Goal: Information Seeking & Learning: Learn about a topic

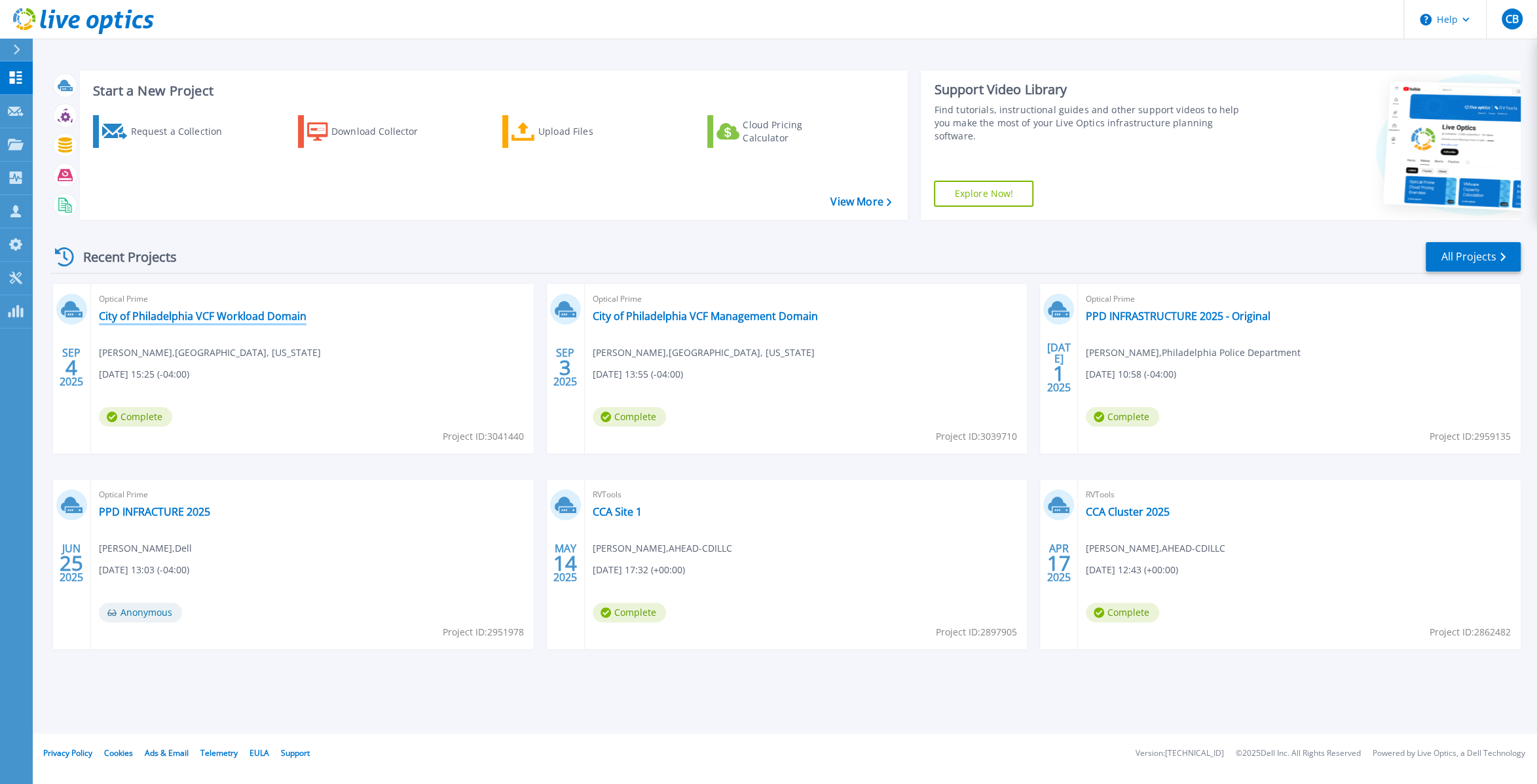
click at [292, 319] on link "City of Philadelphia VCF Workload Domain" at bounding box center [202, 316] width 208 height 13
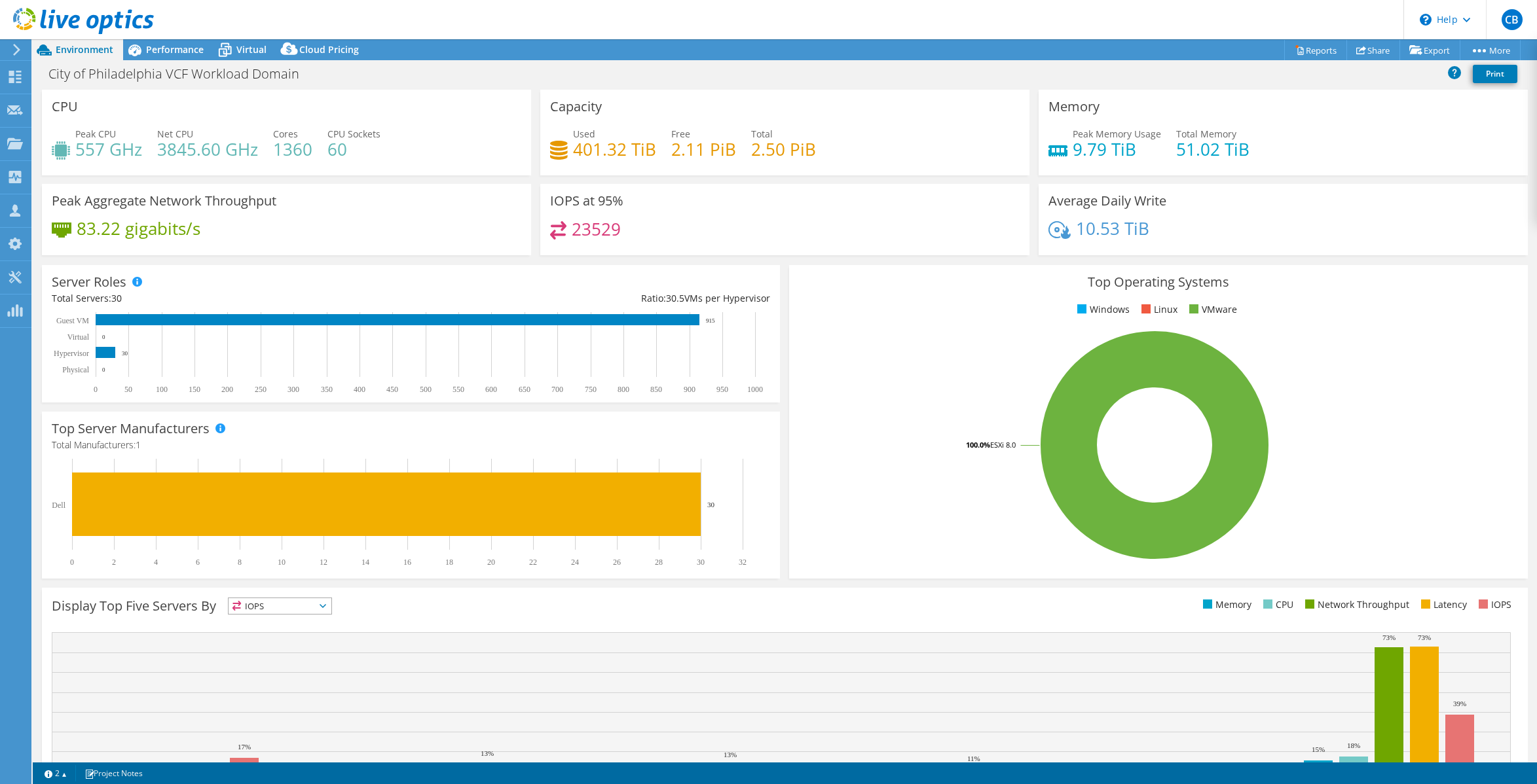
select select "USD"
click at [192, 39] on header "CB Partner Team Member [PERSON_NAME] [PERSON_NAME][EMAIL_ADDRESS][PERSON_NAME][…" at bounding box center [768, 19] width 1537 height 39
click at [186, 47] on span "Performance" at bounding box center [175, 49] width 58 height 13
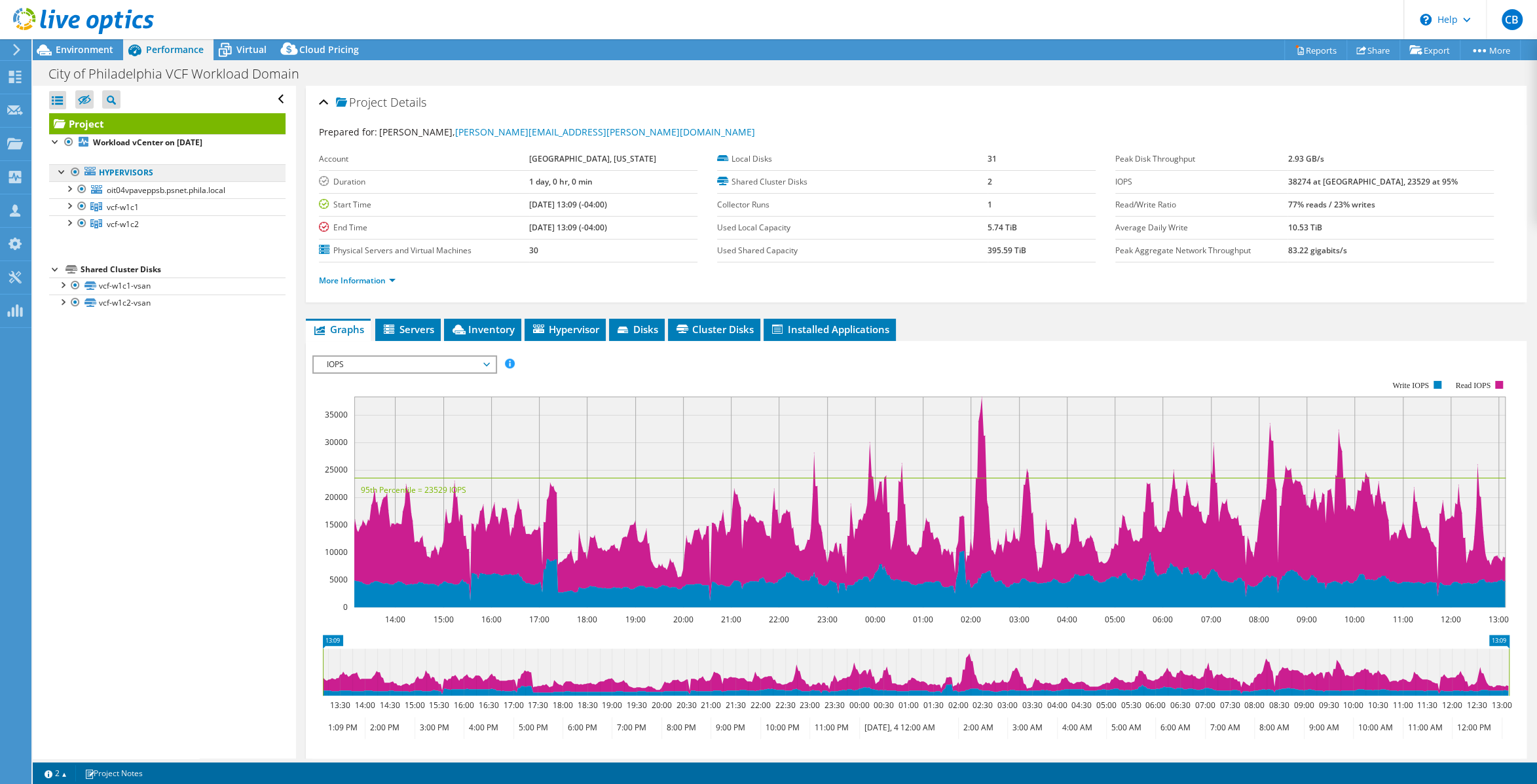
click at [194, 170] on link "Hypervisors" at bounding box center [167, 173] width 236 height 17
click at [192, 174] on link "Hypervisors" at bounding box center [167, 173] width 236 height 17
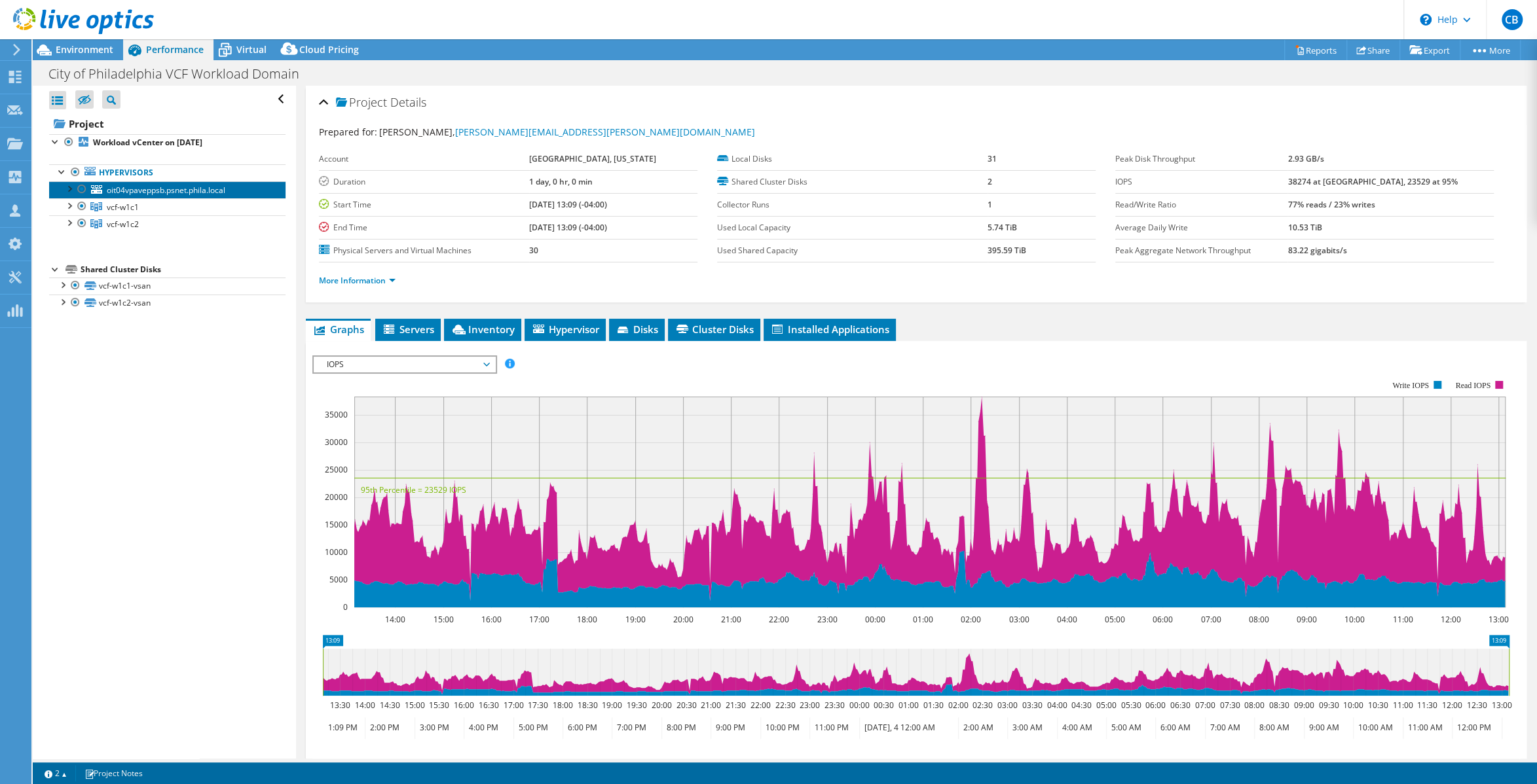
click at [159, 191] on span "oit04vpaveppsb.psnet.phila.local" at bounding box center [166, 190] width 119 height 11
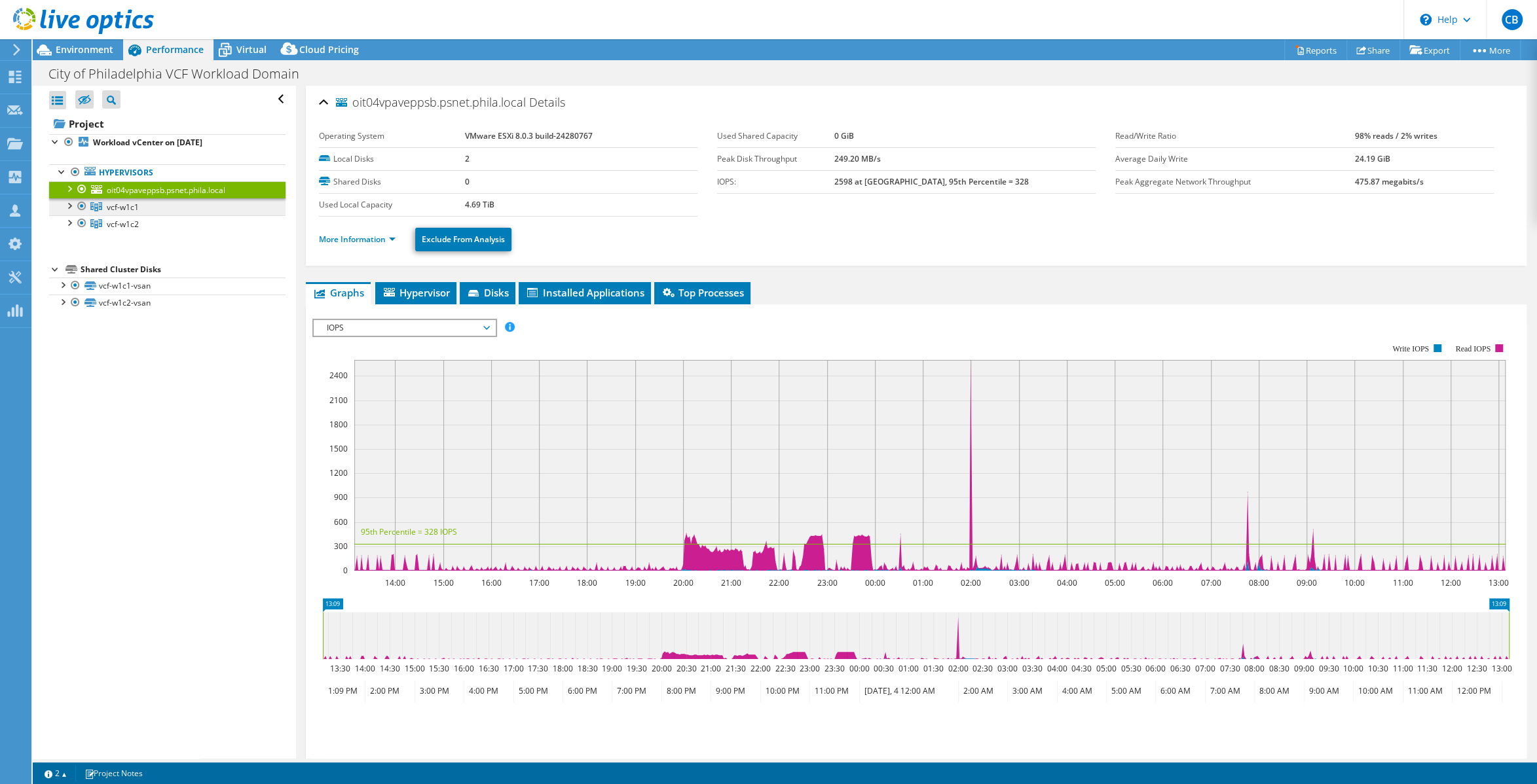
click at [154, 204] on link "vcf-w1c1" at bounding box center [167, 207] width 236 height 17
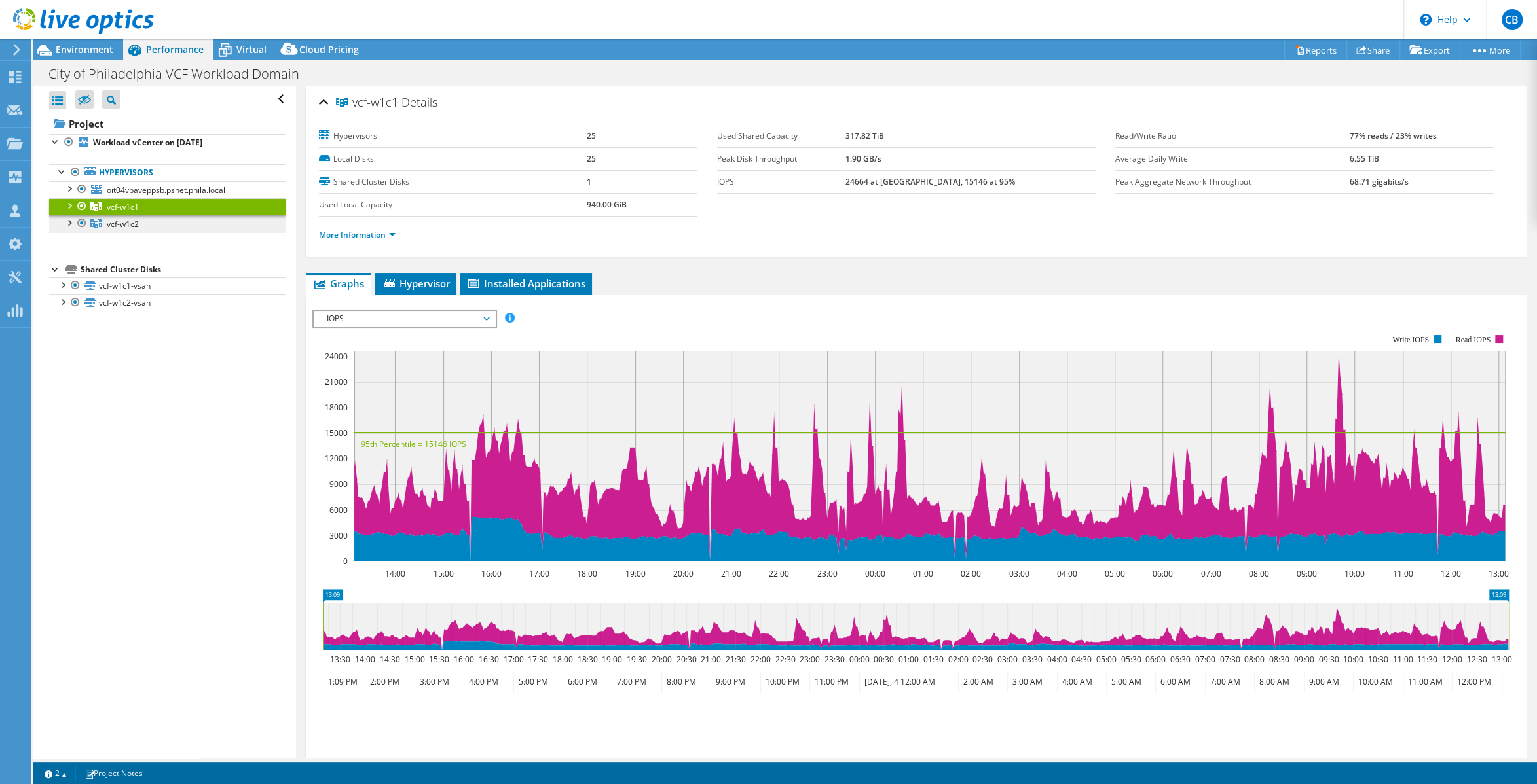
click at [148, 222] on link "vcf-w1c2" at bounding box center [167, 224] width 236 height 17
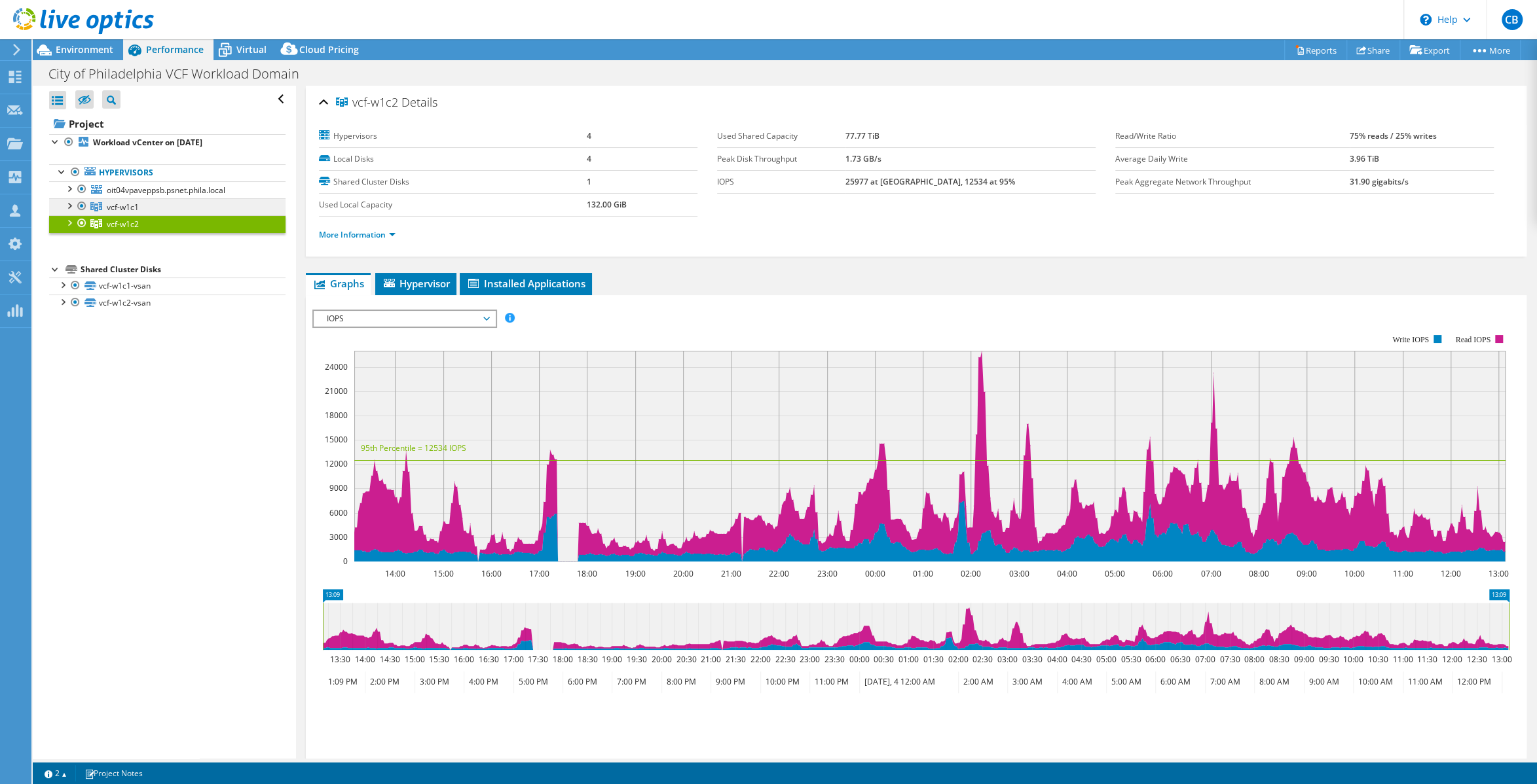
click at [150, 209] on link "vcf-w1c1" at bounding box center [167, 207] width 236 height 17
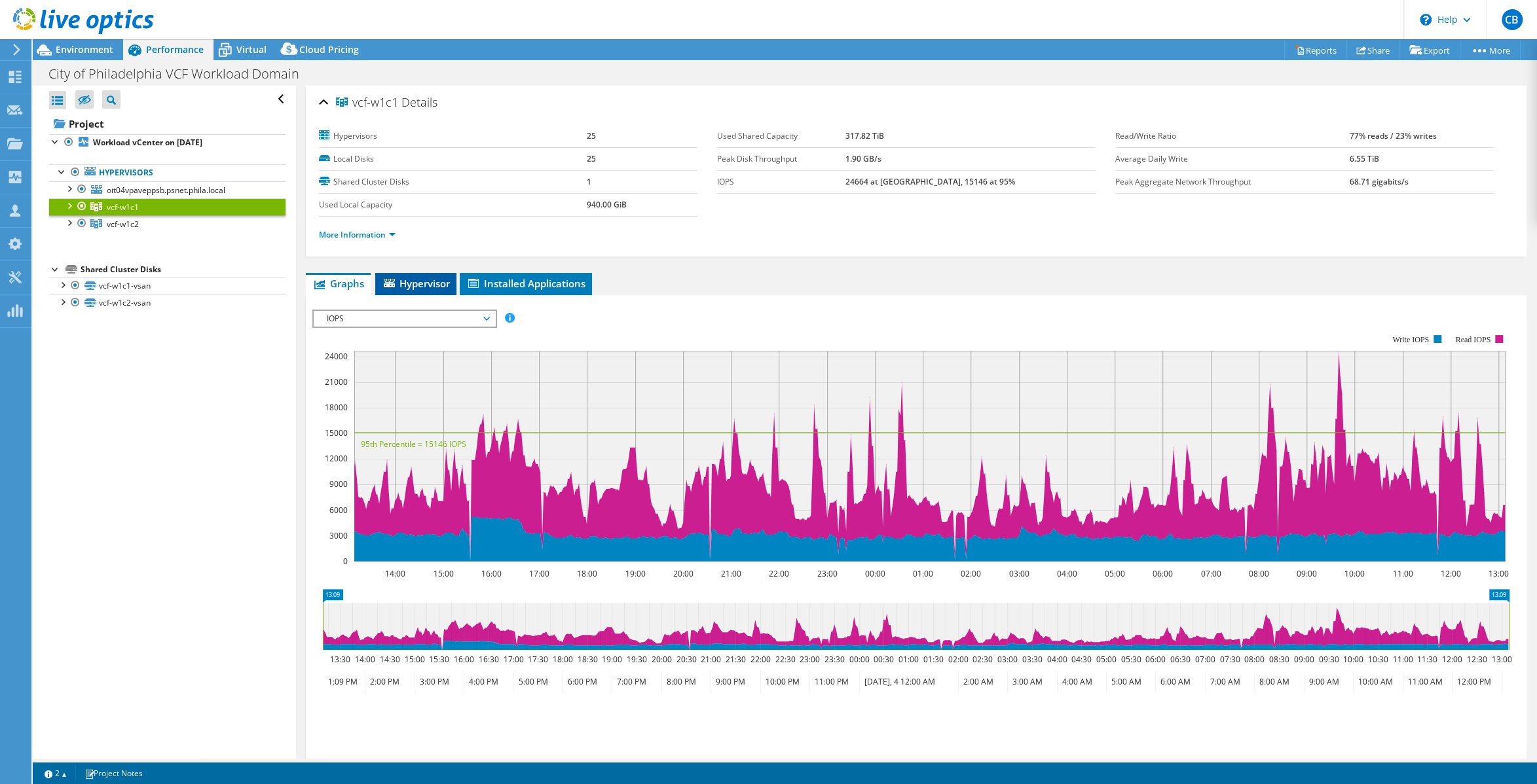
click at [439, 275] on li "Hypervisor" at bounding box center [415, 284] width 81 height 23
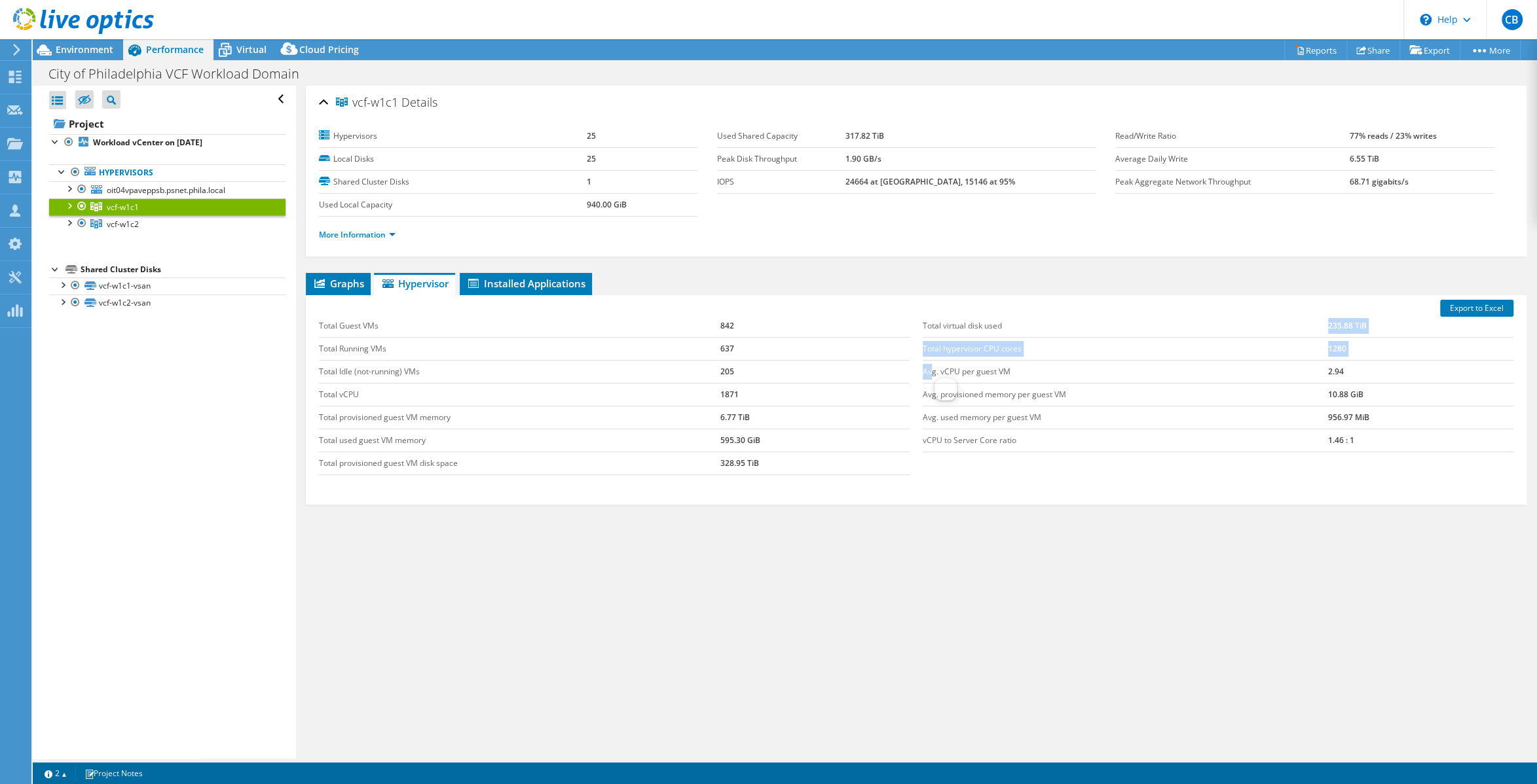
drag, startPoint x: 930, startPoint y: 365, endPoint x: 1079, endPoint y: 330, distance: 153.1
click at [1079, 330] on tbody "Total virtual disk used 235.88 TiB Total hypervisor CPU cores 1280 Avg. vCPU pe…" at bounding box center [1218, 383] width 591 height 137
click at [1067, 289] on ul "Graphs Servers Inventory Hypervisor Disks Cluster Disks Installed Applications" at bounding box center [916, 284] width 1220 height 23
click at [958, 251] on div "More Information" at bounding box center [916, 235] width 1195 height 36
click at [521, 291] on li "Installed Applications" at bounding box center [526, 284] width 132 height 23
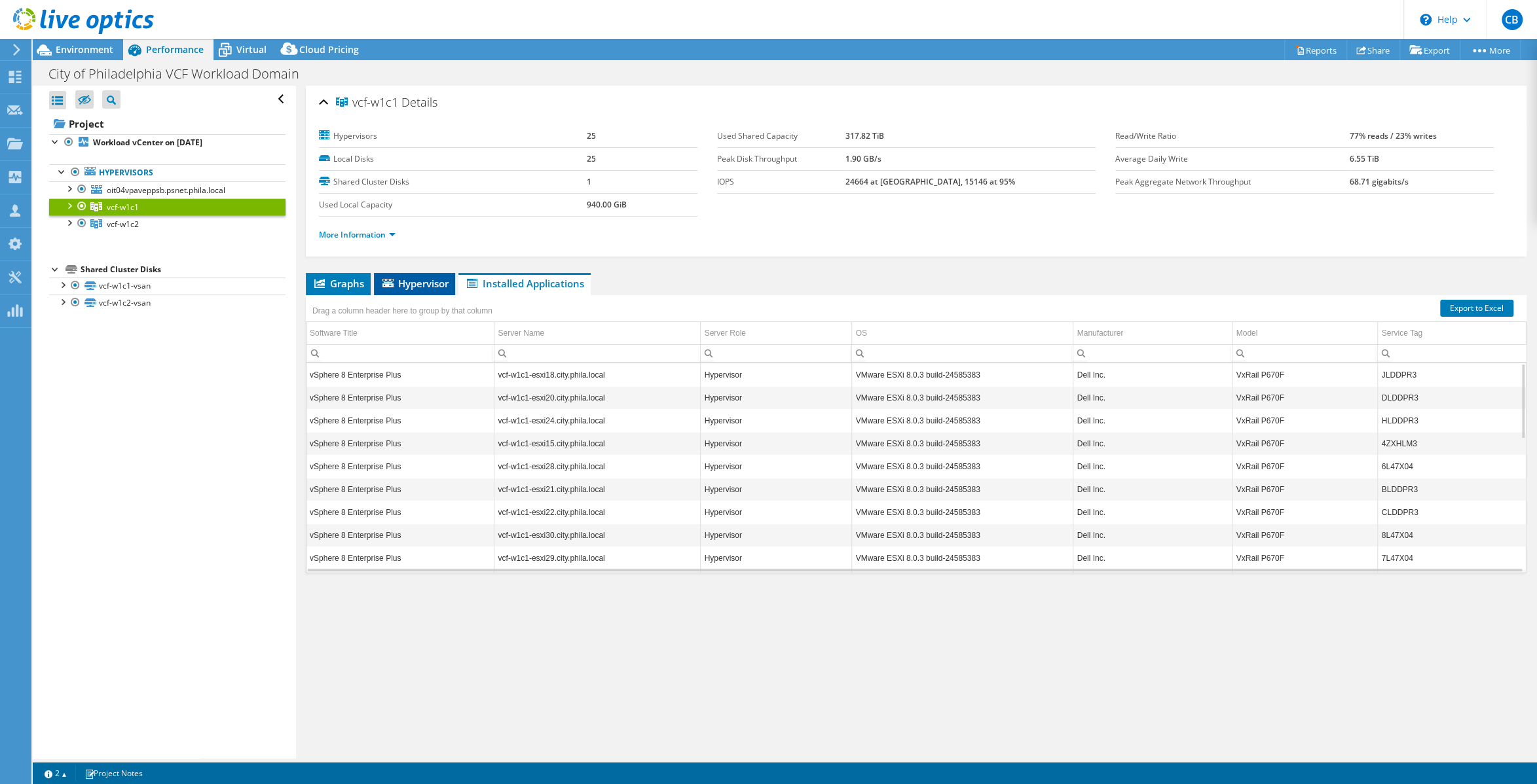
click at [407, 285] on span "Hypervisor" at bounding box center [414, 283] width 68 height 13
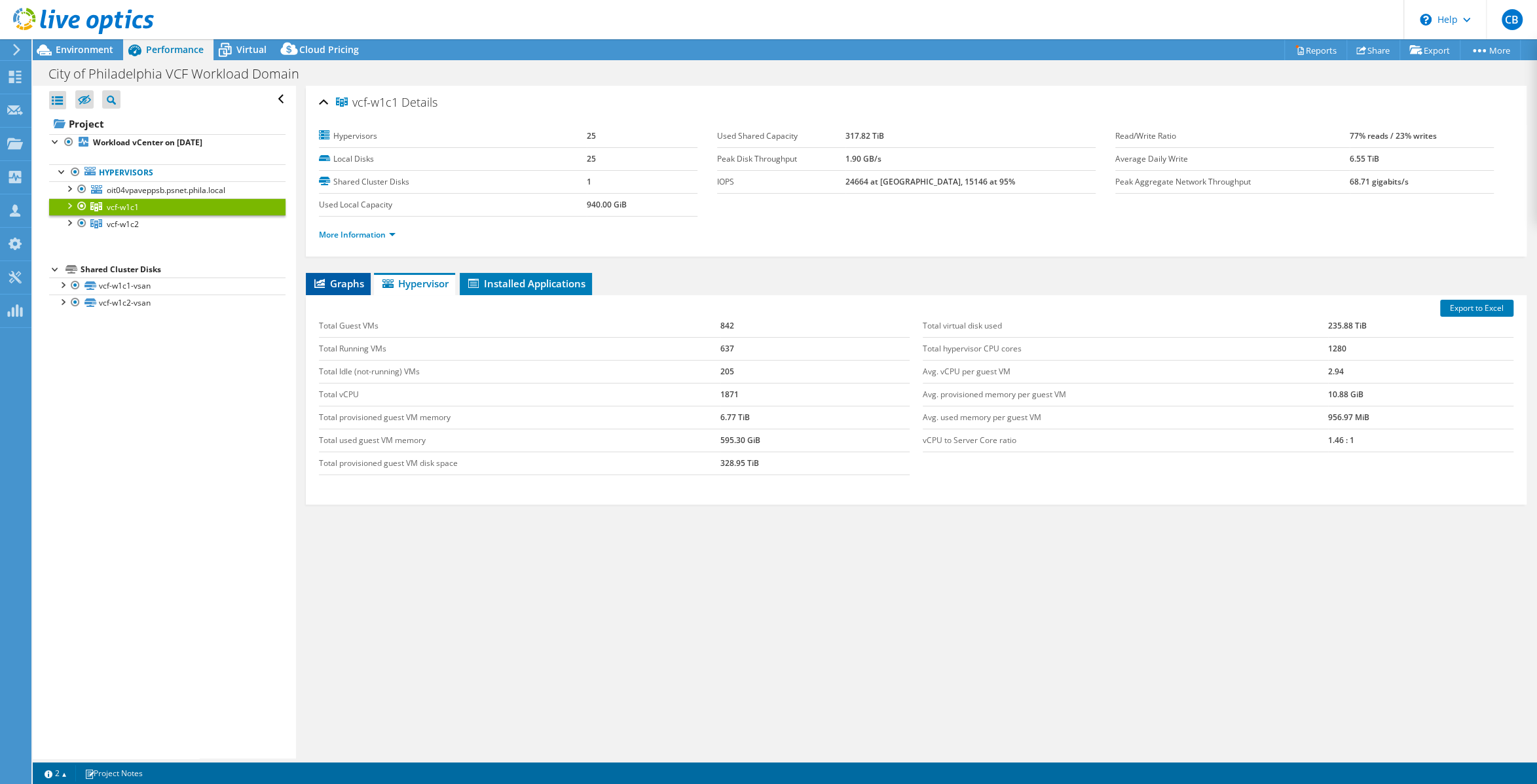
click at [354, 280] on span "Graphs" at bounding box center [338, 283] width 52 height 13
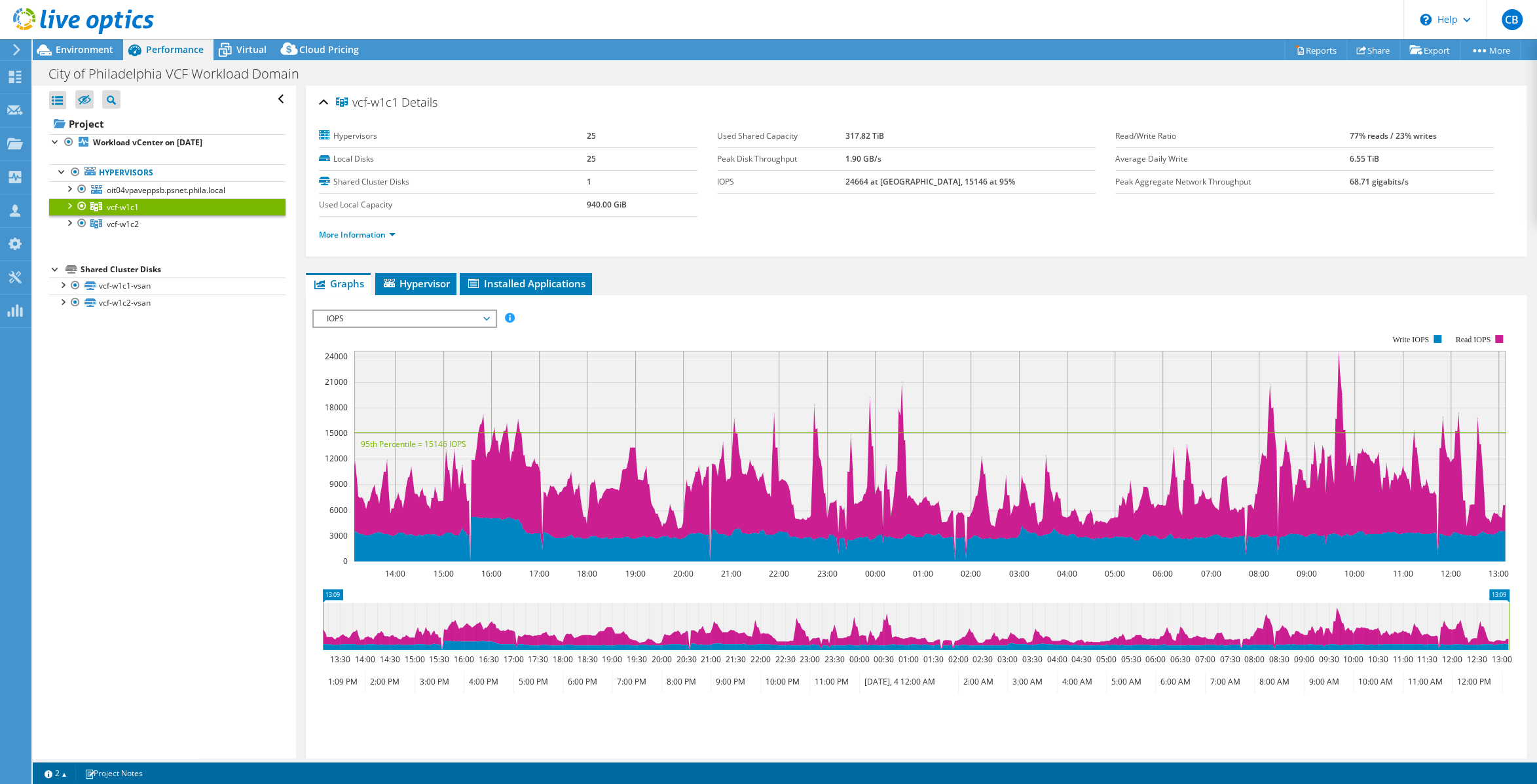
click at [89, 40] on div at bounding box center [77, 22] width 154 height 44
click at [83, 46] on span "Environment" at bounding box center [84, 49] width 58 height 13
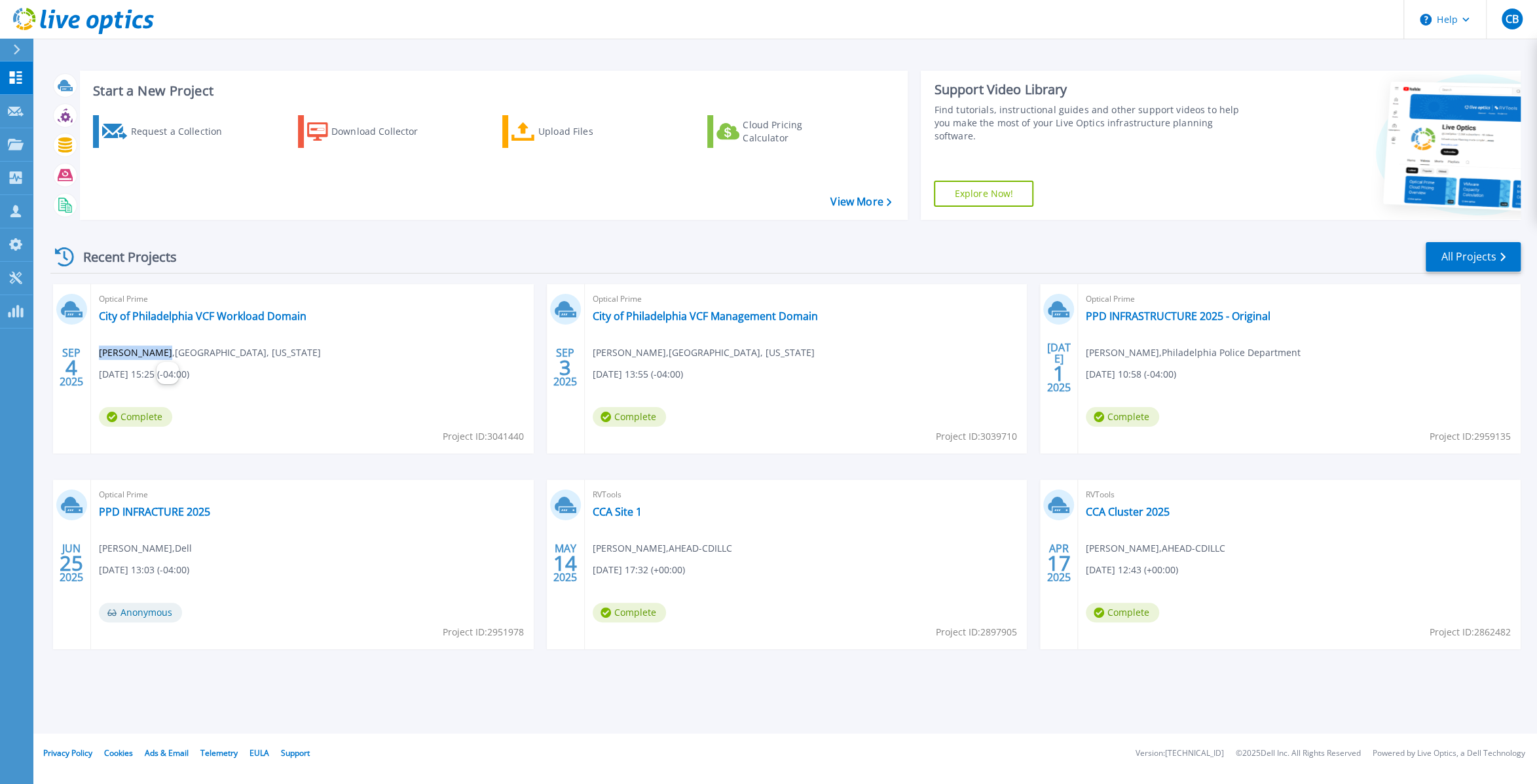
drag, startPoint x: 99, startPoint y: 350, endPoint x: 153, endPoint y: 354, distance: 54.1
click at [153, 354] on span "Chris Gesicki , PHILADELPHIA, PENNSYLVANIA" at bounding box center [210, 353] width 222 height 15
copy span "[PERSON_NAME]"
click at [263, 319] on link "City of Philadelphia VCF Workload Domain" at bounding box center [202, 316] width 208 height 13
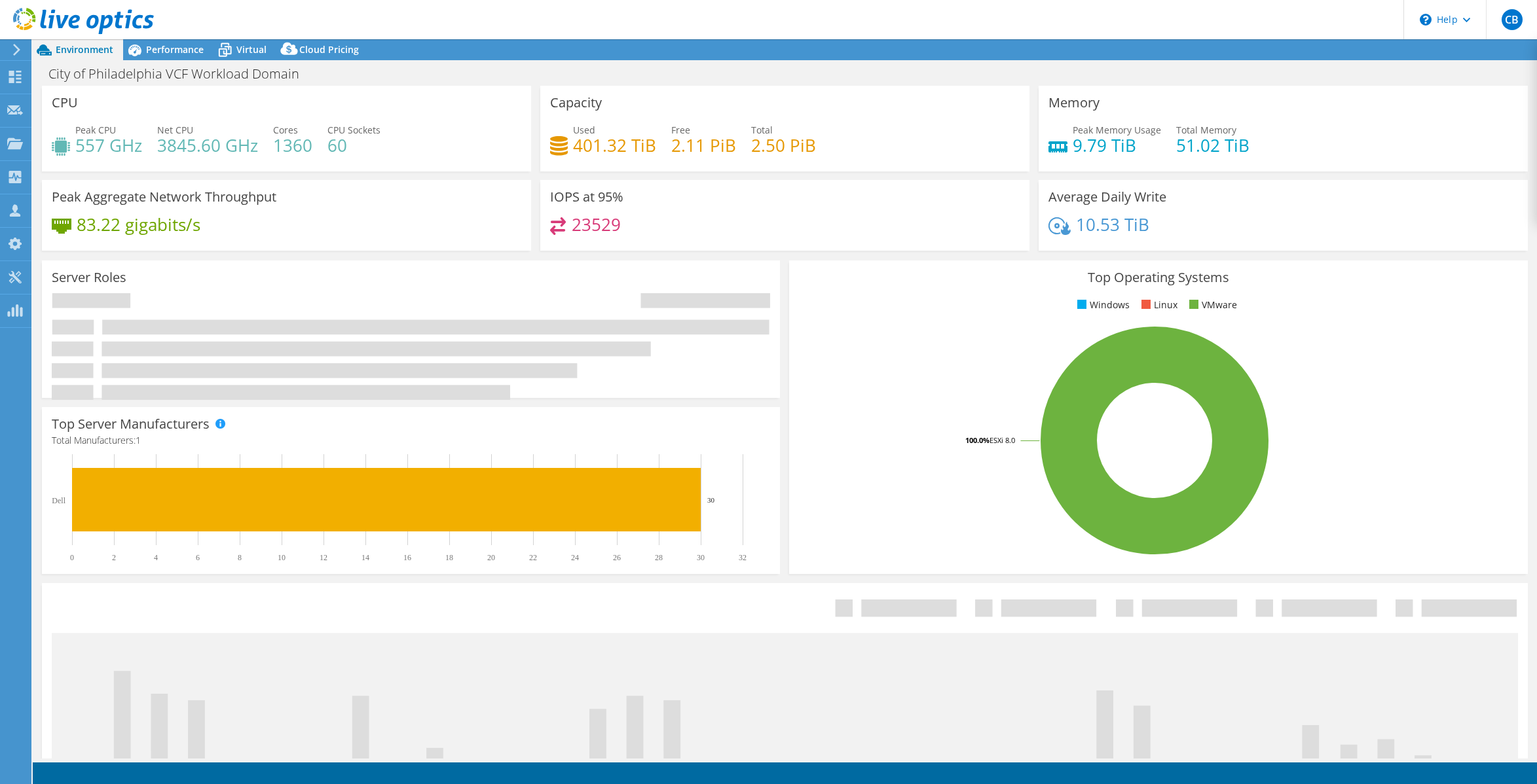
select select "USD"
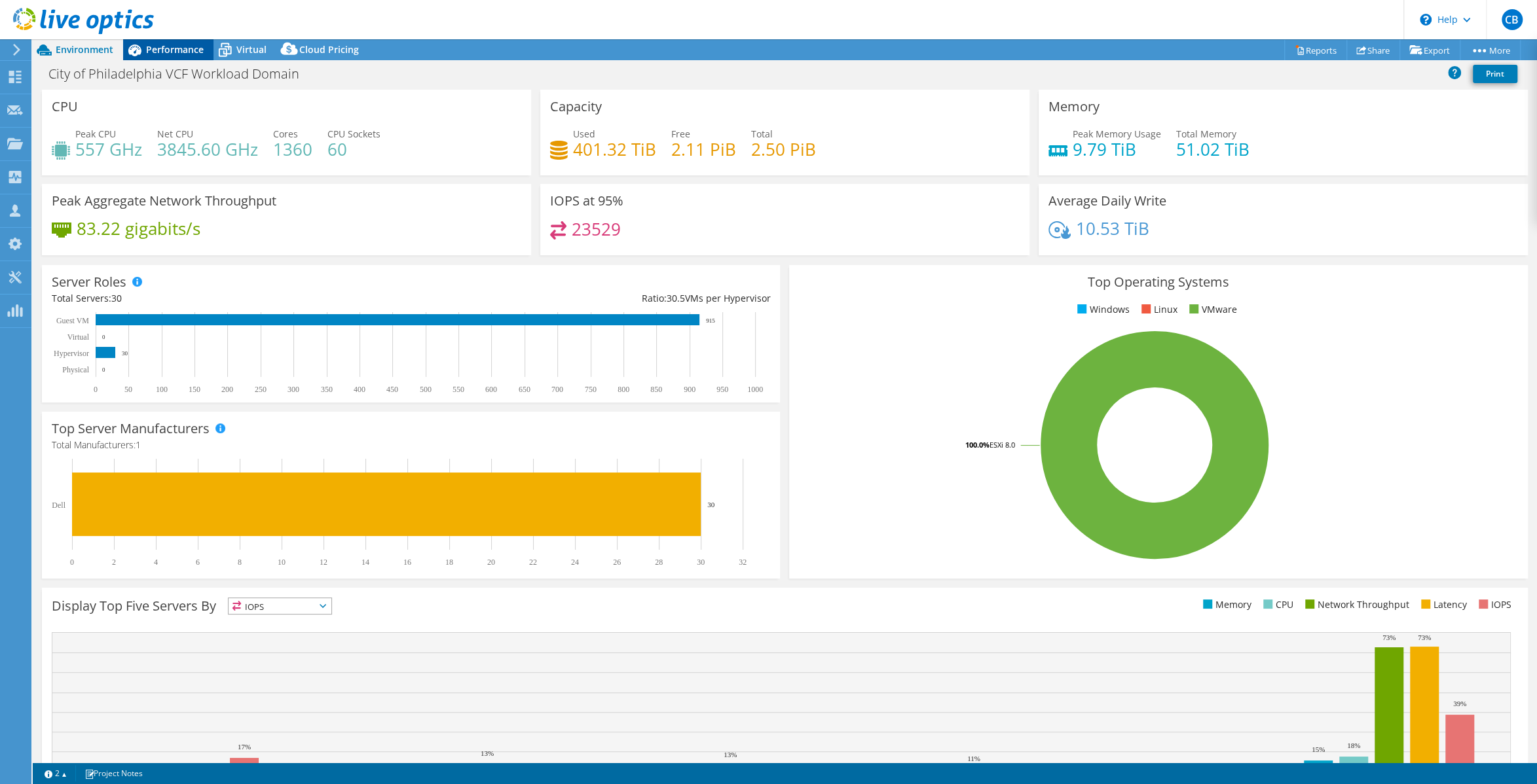
click at [180, 42] on div "Performance" at bounding box center [169, 50] width 90 height 21
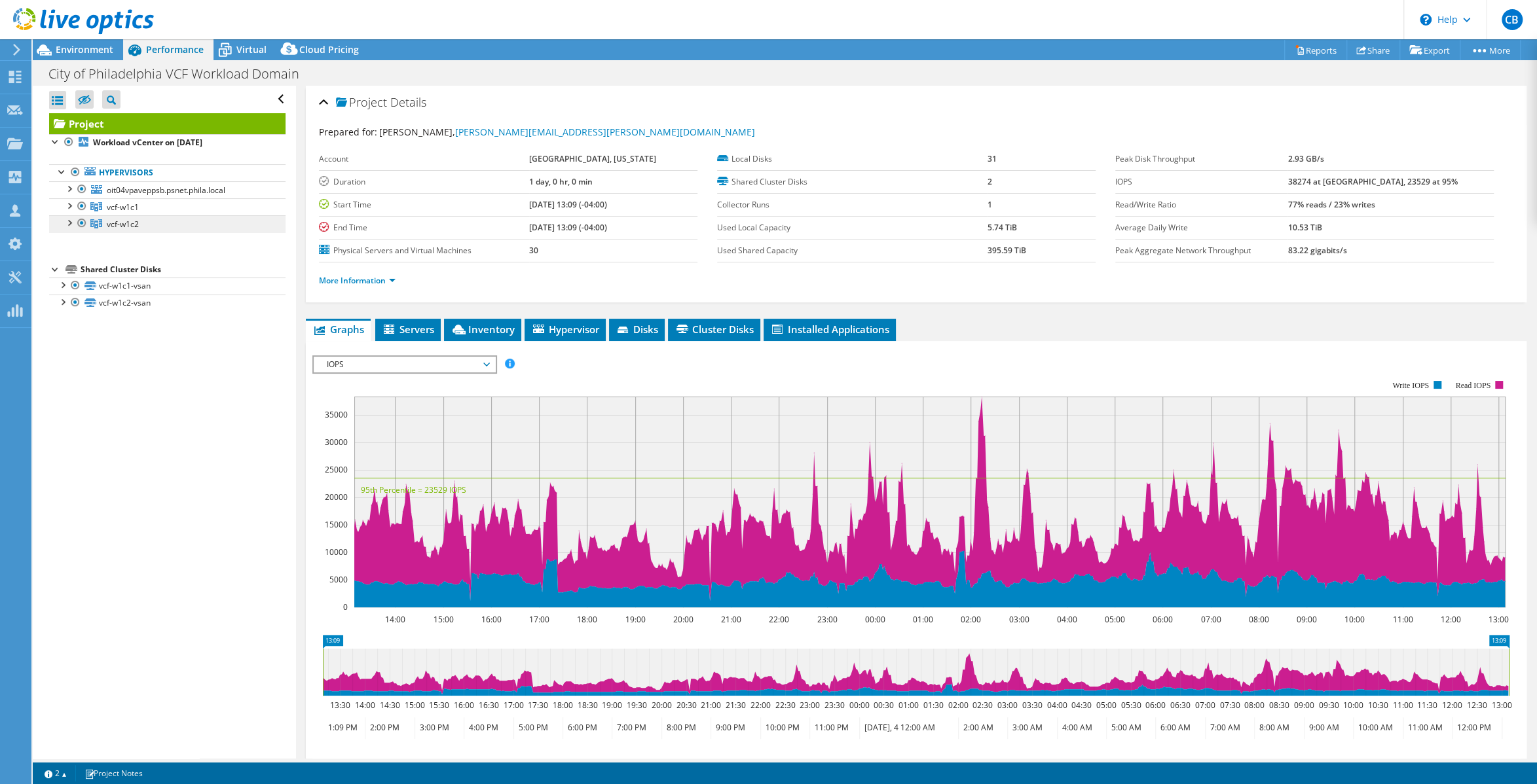
click at [137, 216] on link "vcf-w1c2" at bounding box center [167, 224] width 236 height 17
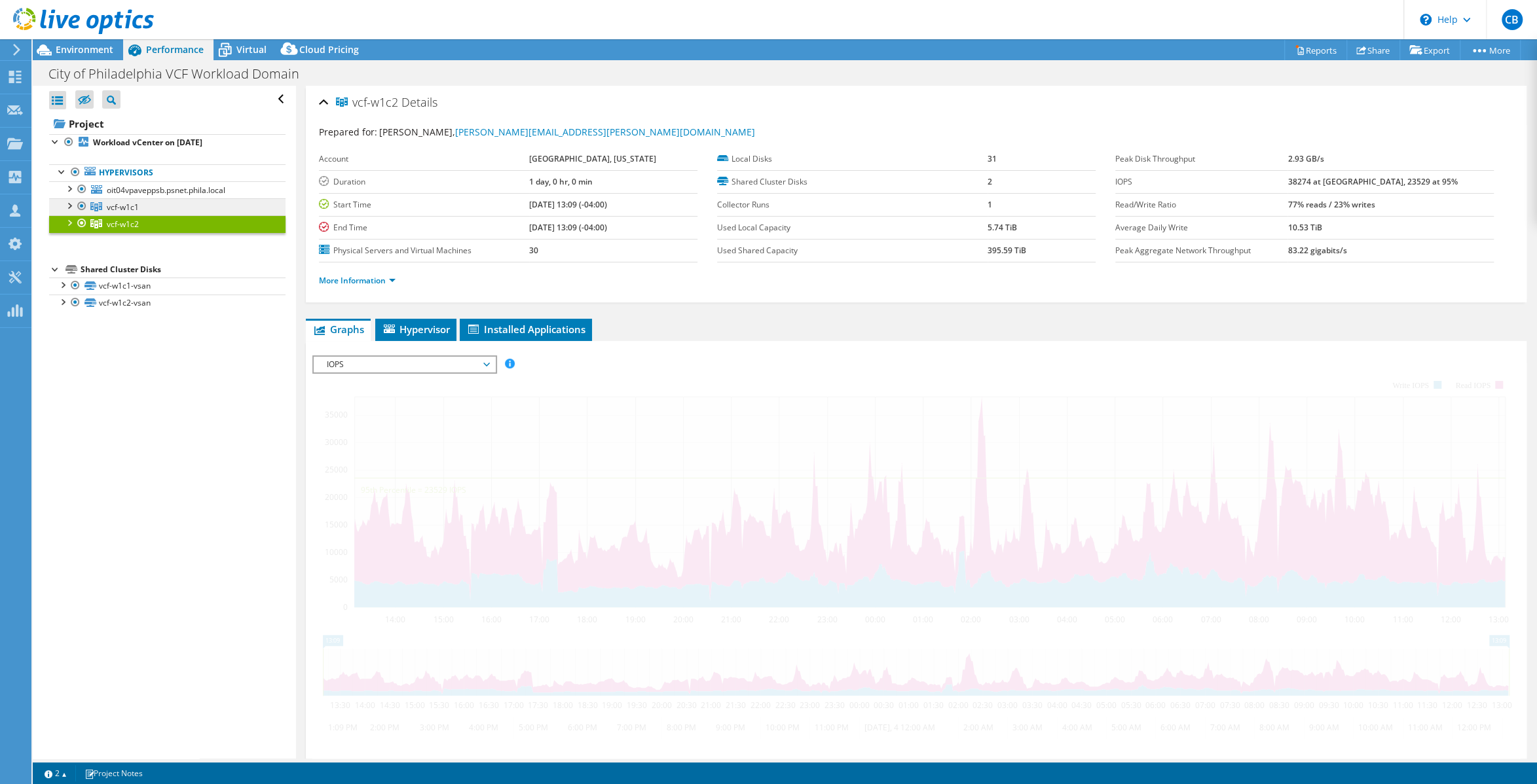
click at [141, 210] on link "vcf-w1c1" at bounding box center [167, 207] width 236 height 17
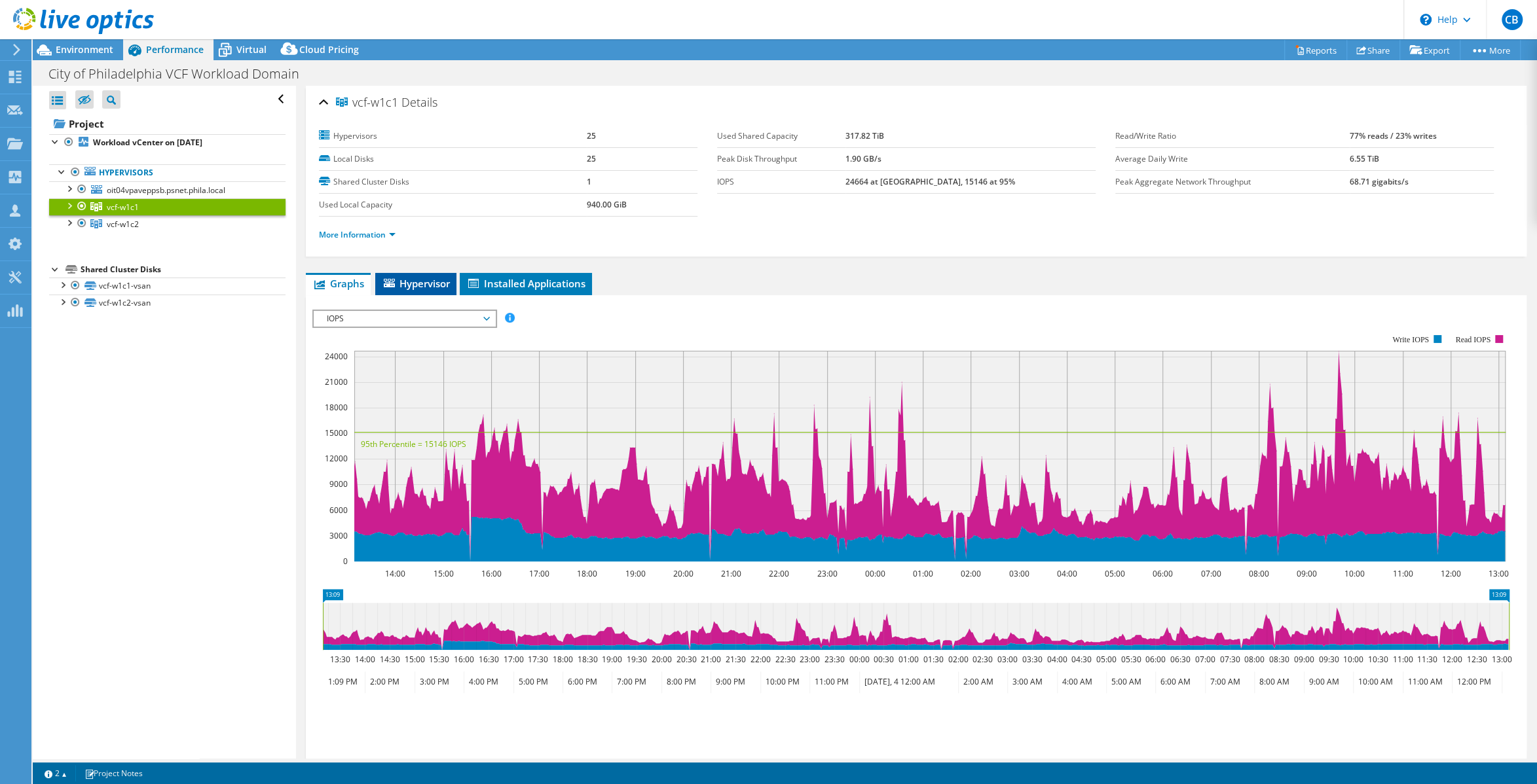
click at [400, 275] on li "Hypervisor" at bounding box center [415, 284] width 81 height 23
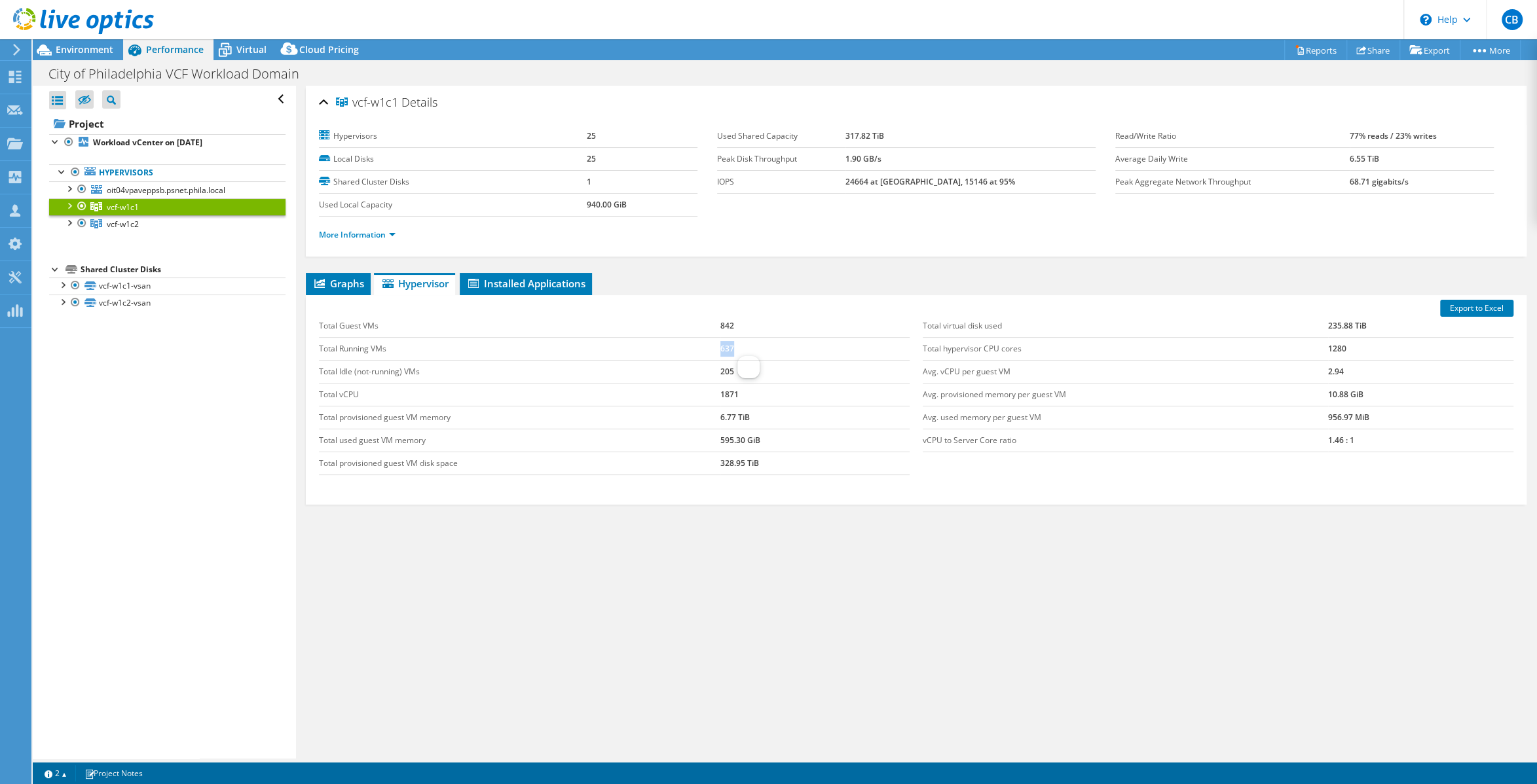
drag, startPoint x: 716, startPoint y: 352, endPoint x: 738, endPoint y: 353, distance: 22.0
click at [738, 353] on tr "Total Running VMs 637" at bounding box center [615, 348] width 591 height 23
click at [788, 460] on td "328.95 TiB" at bounding box center [814, 463] width 189 height 23
click at [334, 280] on span "Graphs" at bounding box center [338, 283] width 52 height 13
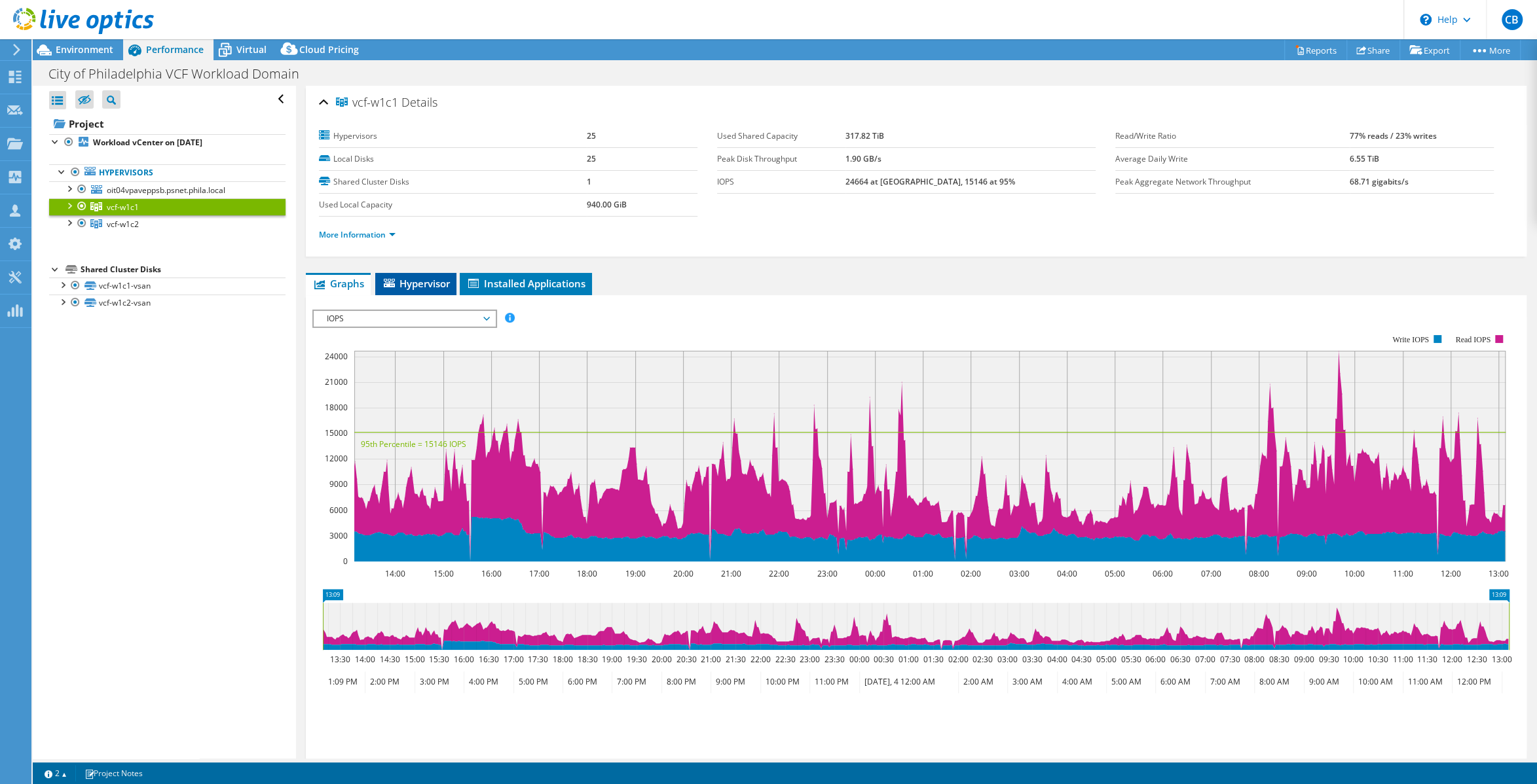
click at [436, 283] on span "Hypervisor" at bounding box center [415, 283] width 68 height 13
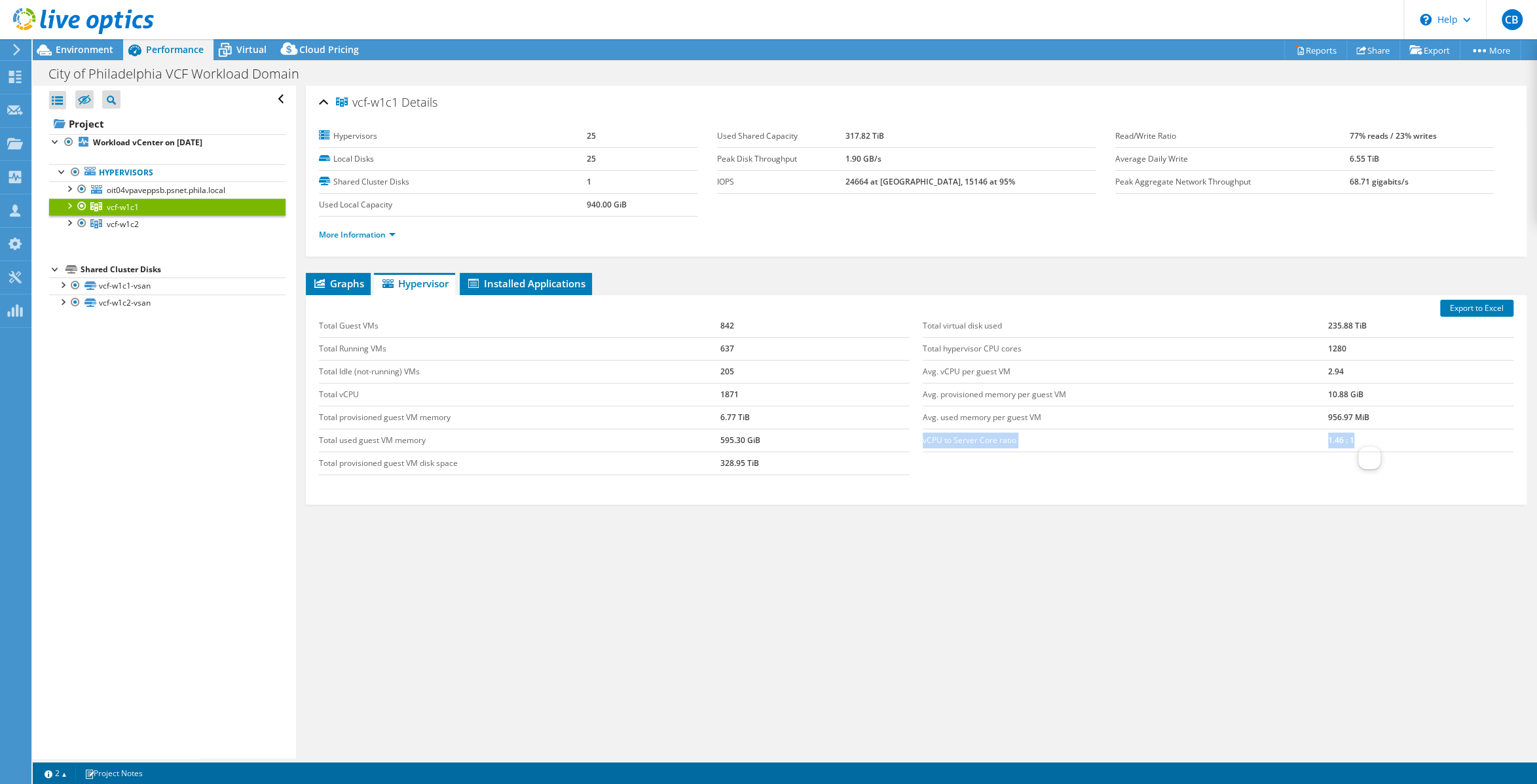
drag, startPoint x: 917, startPoint y: 439, endPoint x: 1381, endPoint y: 439, distance: 464.0
click at [1381, 439] on div "Total virtual disk used 235.88 TiB Total hypervisor CPU cores 1280 Avg. vCPU pe…" at bounding box center [1218, 383] width 604 height 164
click at [1228, 468] on div "Total Guest VMs 842 Total Running VMs 637 Total Idle (not-running) VMs 205 Tota…" at bounding box center [916, 395] width 1208 height 186
click at [1281, 458] on div "Total virtual disk used 235.88 TiB Total hypervisor CPU cores 1280 Avg. vCPU pe…" at bounding box center [1218, 383] width 604 height 164
drag, startPoint x: 1364, startPoint y: 438, endPoint x: 918, endPoint y: 440, distance: 446.0
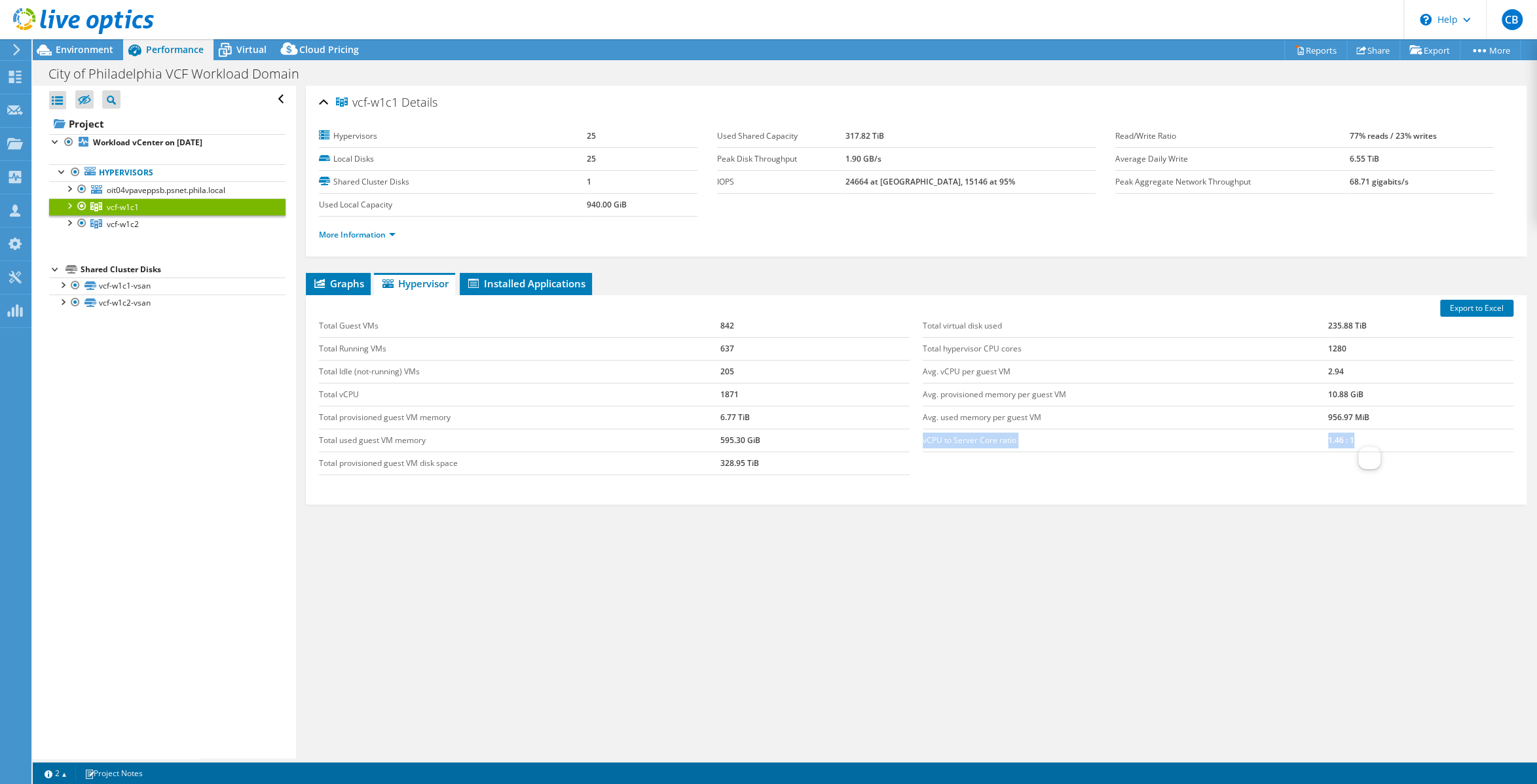
click at [918, 440] on div "Total virtual disk used 235.88 TiB Total hypervisor CPU cores 1280 Avg. vCPU pe…" at bounding box center [1218, 383] width 604 height 164
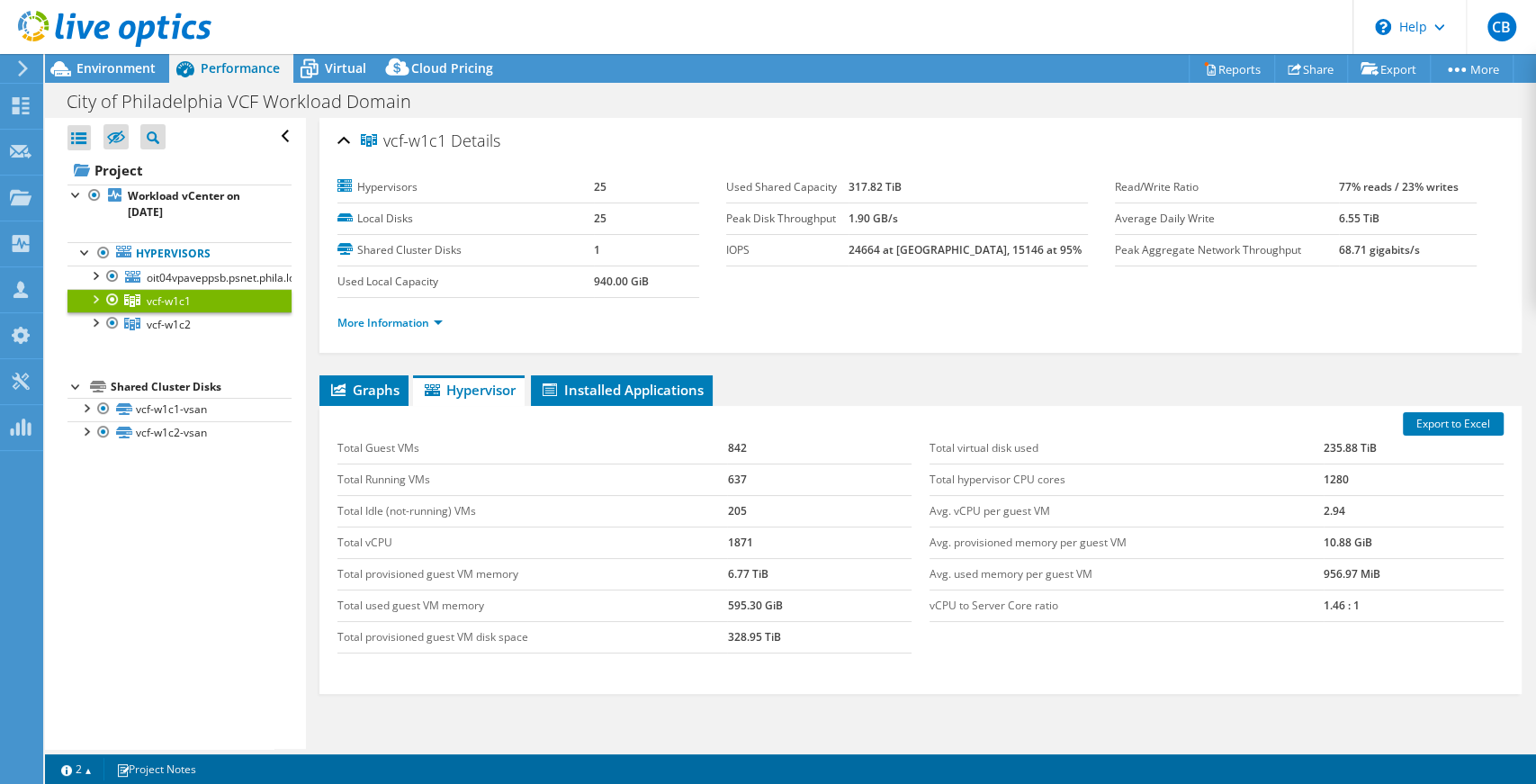
click at [1168, 559] on td "Avg. used memory per guest VM" at bounding box center [1126, 573] width 394 height 32
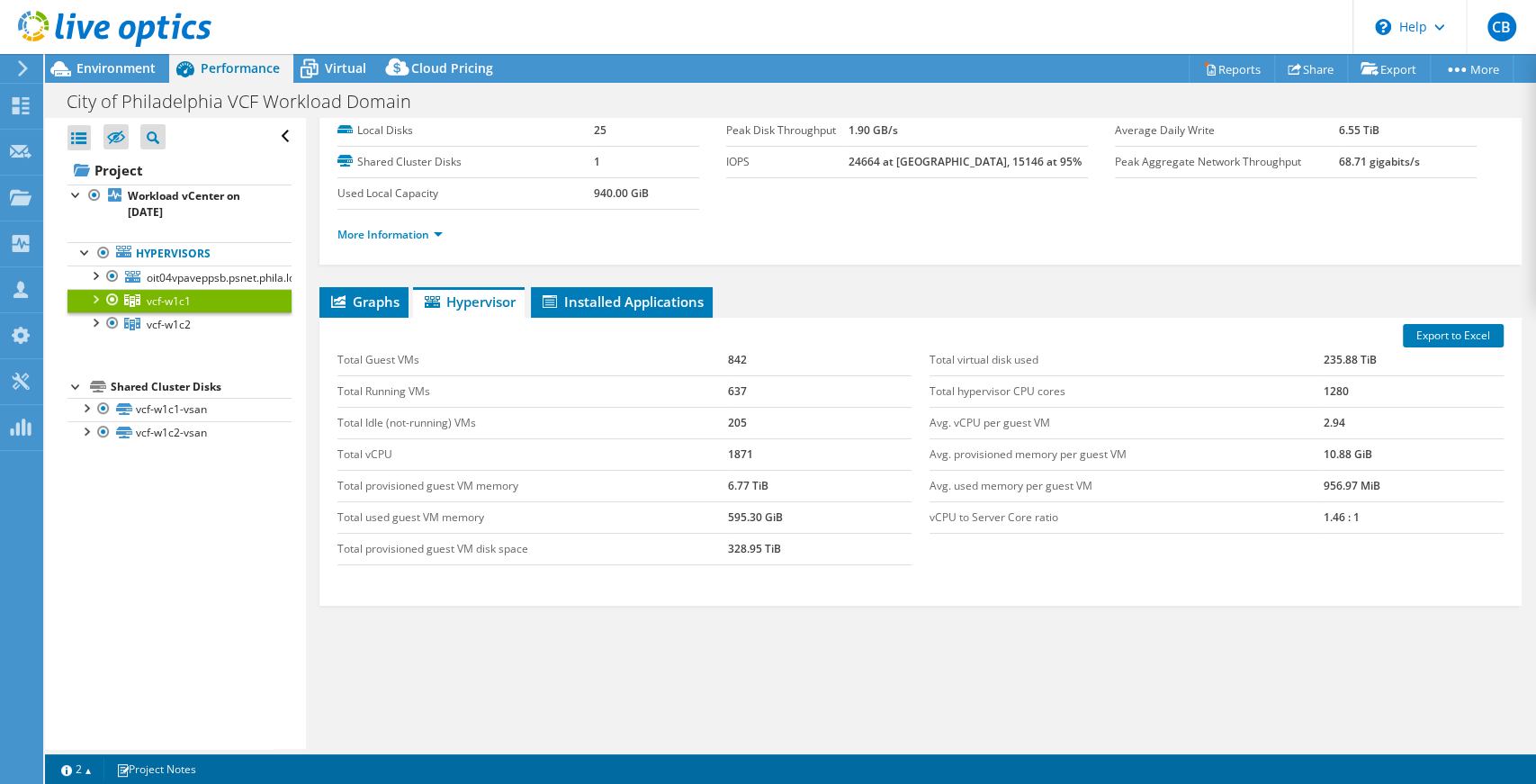
scroll to position [69, 0]
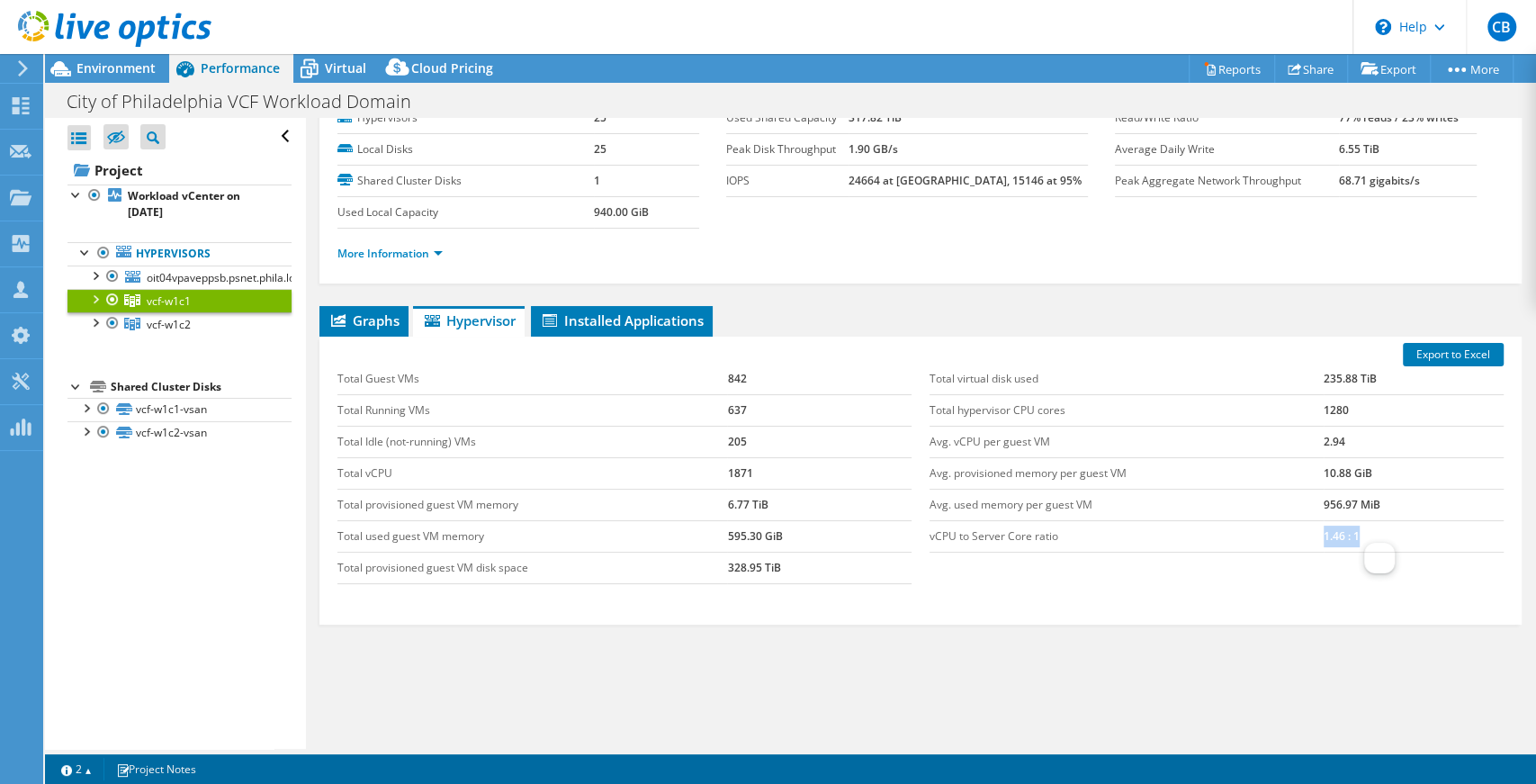
drag, startPoint x: 1376, startPoint y: 528, endPoint x: 1310, endPoint y: 533, distance: 66.2
click at [1310, 533] on tr "vCPU to Server Core ratio 1.46 : 1" at bounding box center [1217, 535] width 575 height 32
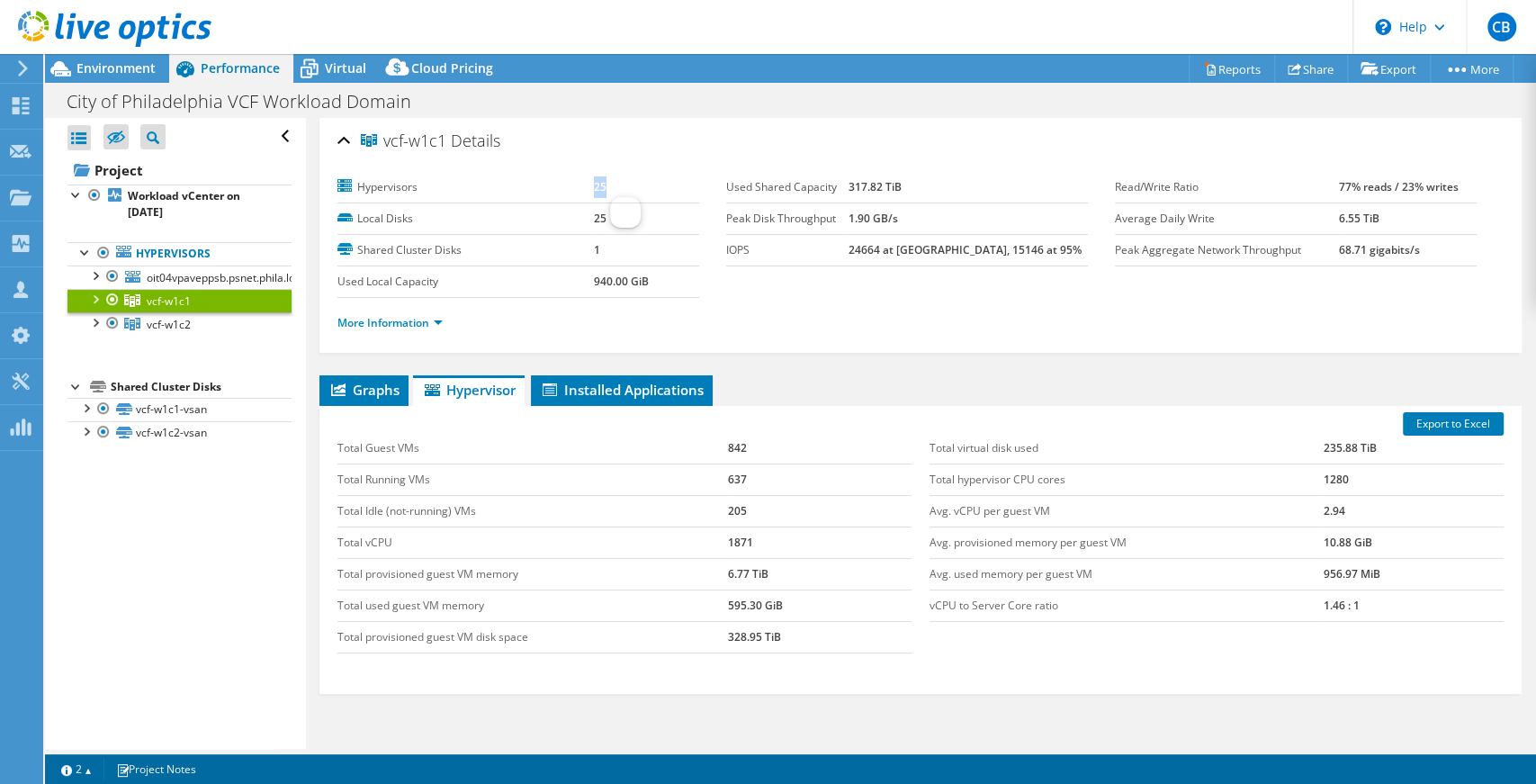
drag, startPoint x: 589, startPoint y: 185, endPoint x: 622, endPoint y: 186, distance: 33.0
click at [622, 186] on tr "Hypervisors 25" at bounding box center [518, 187] width 362 height 32
click at [210, 323] on link "vcf-w1c2" at bounding box center [180, 324] width 224 height 24
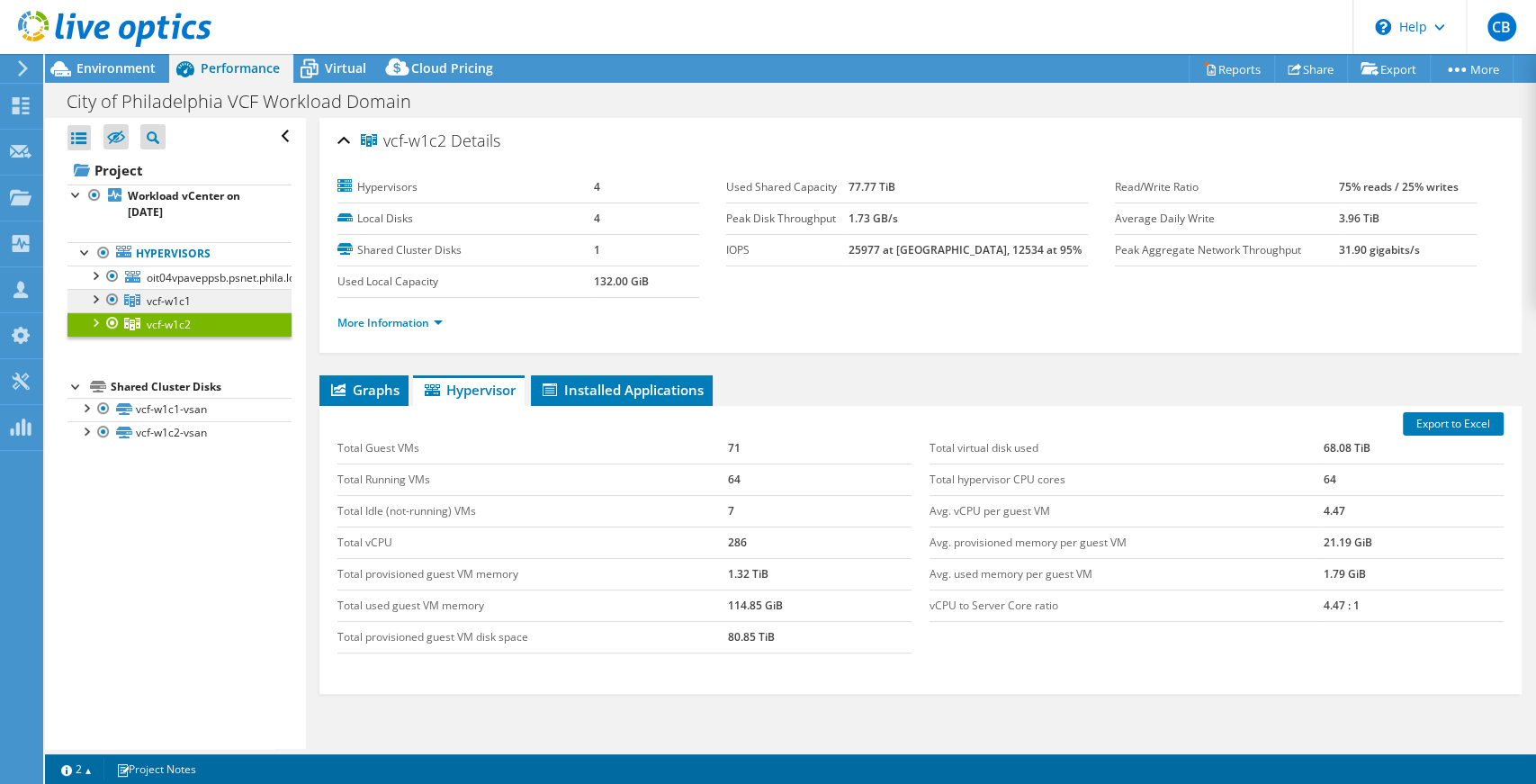
click at [226, 303] on link "vcf-w1c1" at bounding box center [180, 301] width 224 height 24
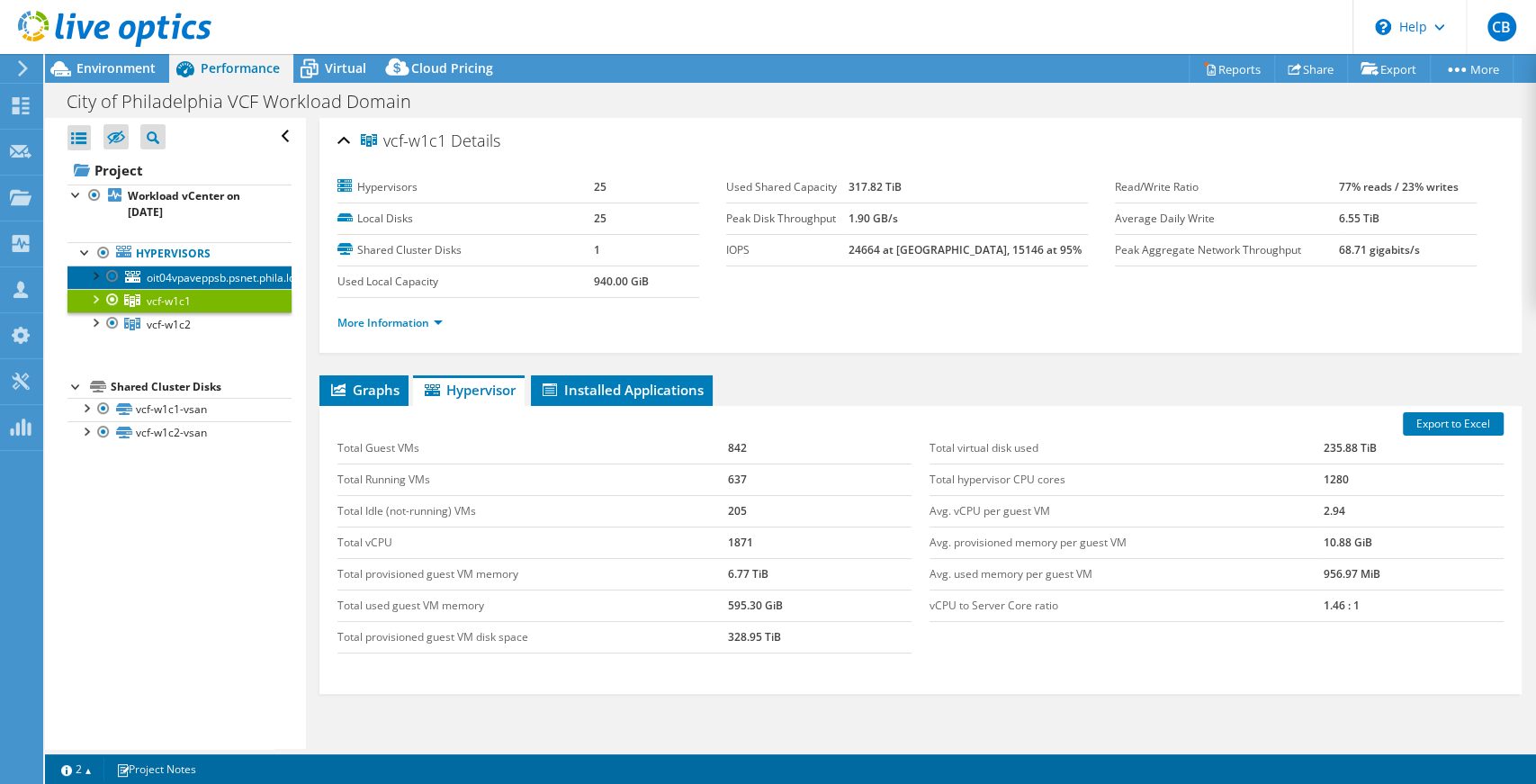
click at [239, 276] on span "oit04vpaveppsb.psnet.phila.local" at bounding box center [228, 277] width 163 height 15
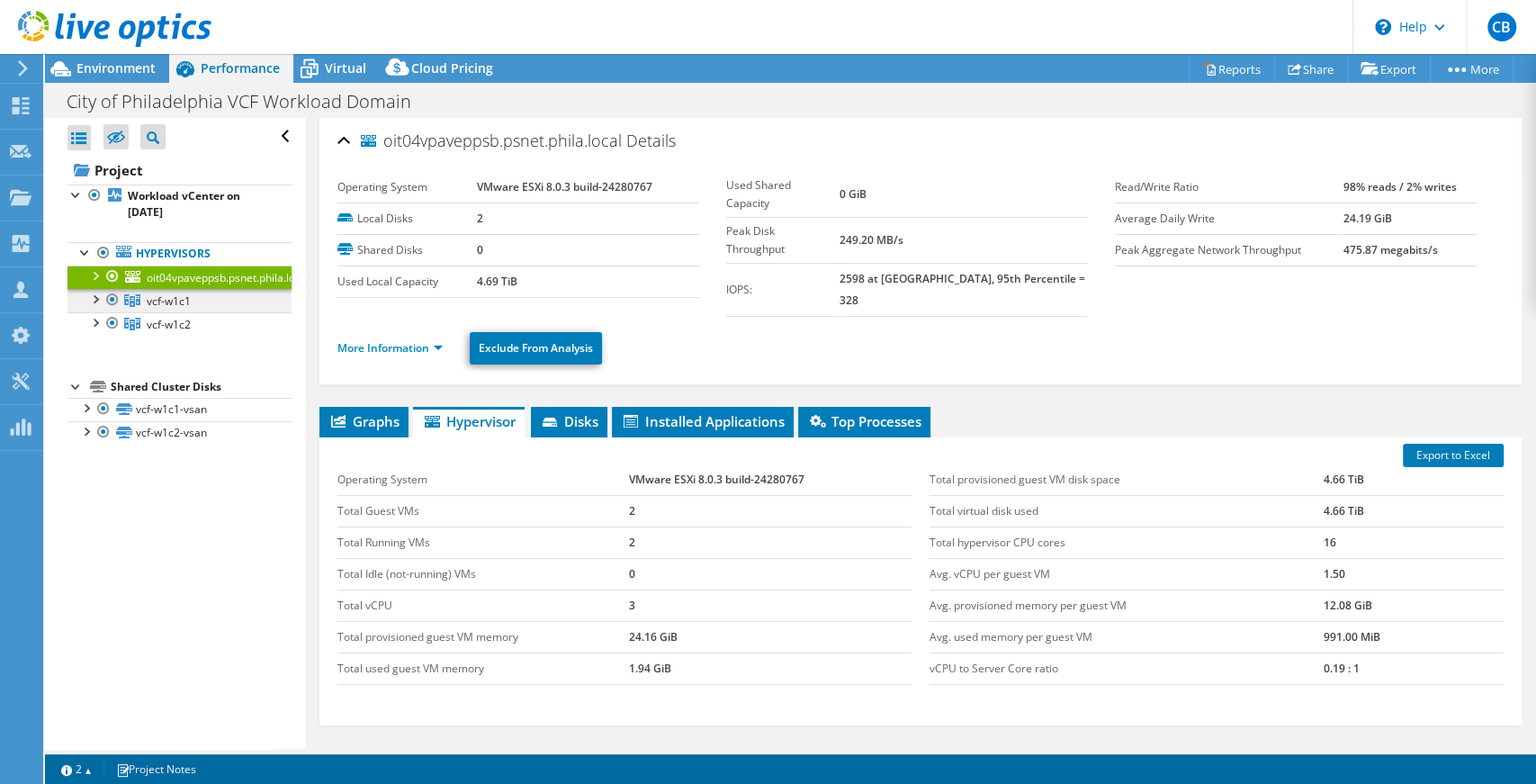
click at [228, 302] on link "vcf-w1c1" at bounding box center [180, 301] width 224 height 24
